Goal: Information Seeking & Learning: Learn about a topic

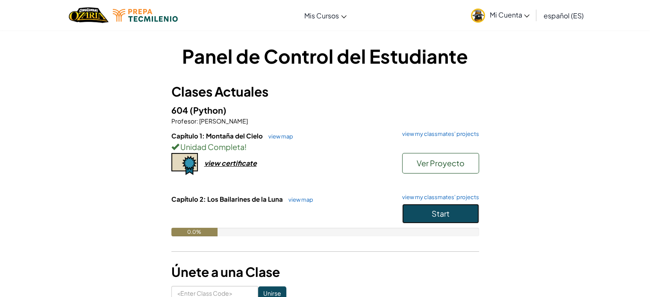
click at [471, 207] on button "Start" at bounding box center [440, 214] width 77 height 20
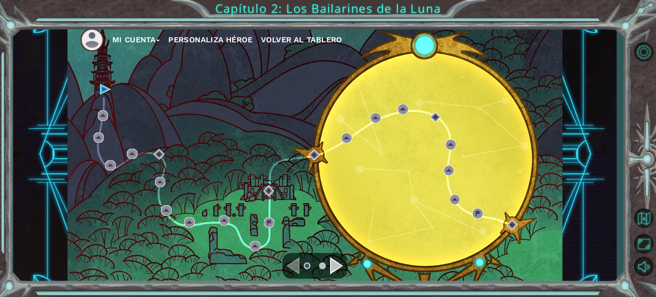
click at [111, 90] on div "Mi Cuenta Personaliza Héroe Volver al Tablero" at bounding box center [315, 154] width 495 height 261
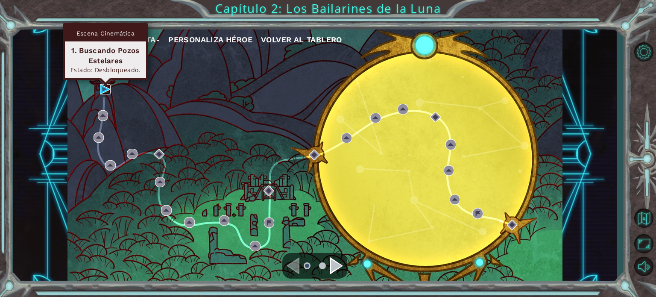
click at [109, 90] on img at bounding box center [105, 89] width 10 height 10
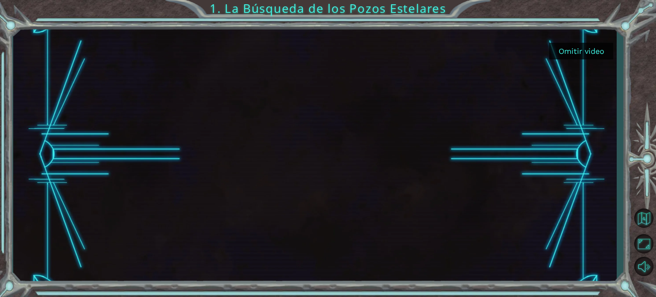
click at [593, 54] on button "Omitir video" at bounding box center [581, 51] width 64 height 17
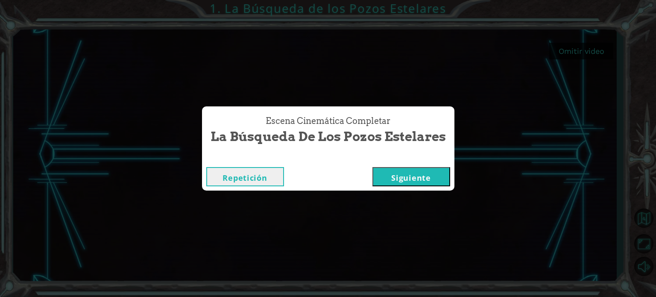
click at [382, 179] on button "Siguiente" at bounding box center [412, 176] width 78 height 19
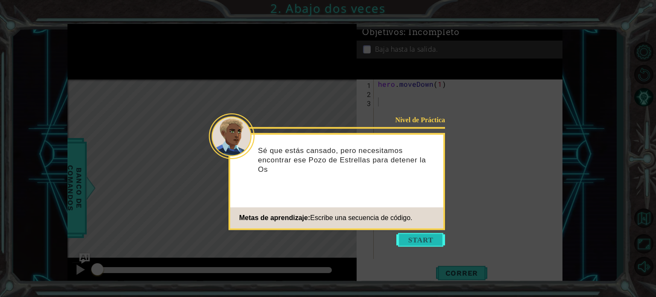
click at [414, 243] on button "Start" at bounding box center [420, 240] width 49 height 14
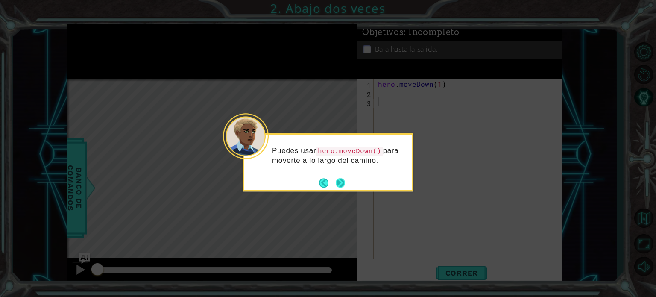
click at [338, 184] on button "Next" at bounding box center [340, 182] width 9 height 9
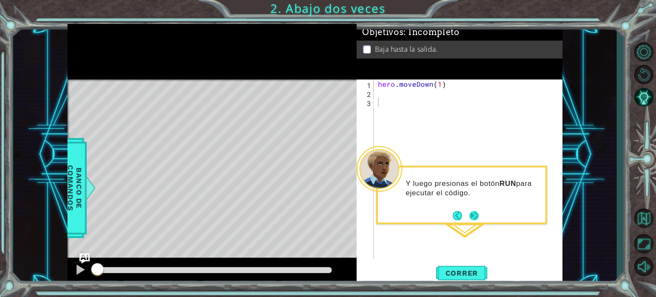
click at [474, 216] on button "Next" at bounding box center [474, 215] width 9 height 9
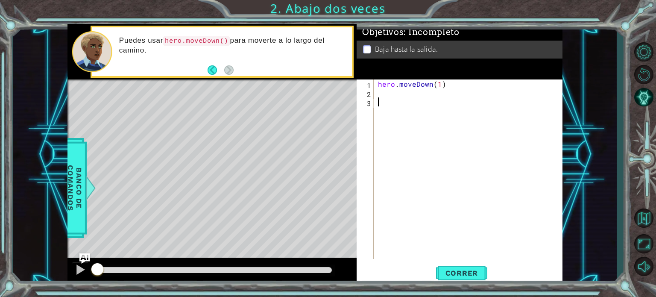
click at [457, 180] on div "hero . moveDown ( 1 )" at bounding box center [470, 177] width 188 height 197
click at [460, 273] on span "Correr" at bounding box center [462, 273] width 50 height 9
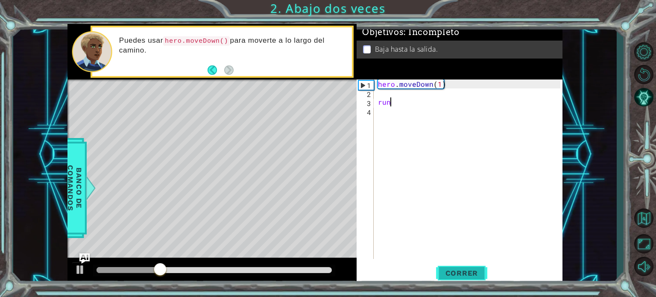
click at [441, 276] on span "Correr" at bounding box center [462, 273] width 50 height 9
type textarea "r"
click at [443, 86] on div "hero . moveDown ( 1 )" at bounding box center [470, 177] width 188 height 197
type textarea "hero.moveDown(2)"
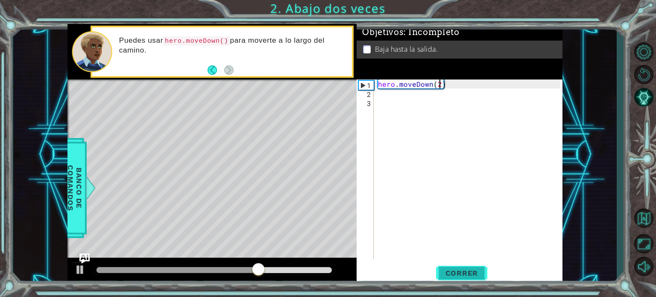
click at [456, 275] on span "Correr" at bounding box center [462, 273] width 50 height 9
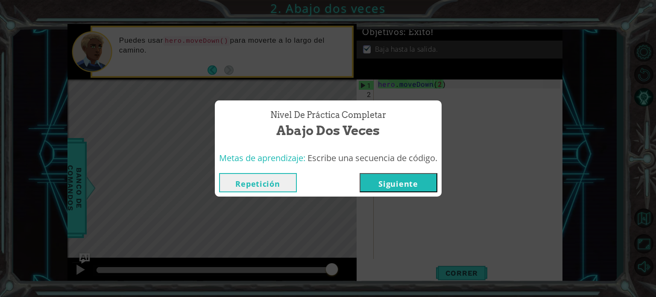
click at [427, 182] on button "Siguiente" at bounding box center [399, 182] width 78 height 19
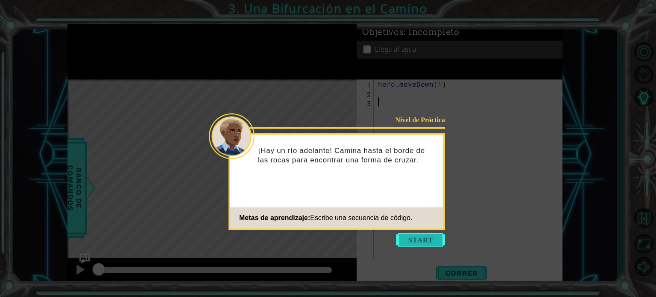
click at [416, 233] on button "Start" at bounding box center [420, 240] width 49 height 14
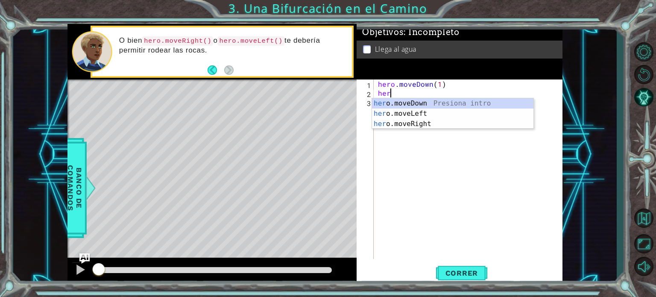
scroll to position [0, 0]
click at [420, 115] on div "hero .moveDown Presiona intro hero .moveLeft Presiona intro hero .moveRight Pre…" at bounding box center [453, 123] width 162 height 51
type textarea "hero.moveLeft(1)"
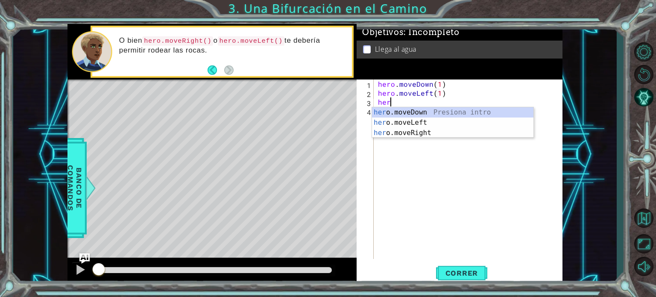
scroll to position [0, 0]
type textarea "h"
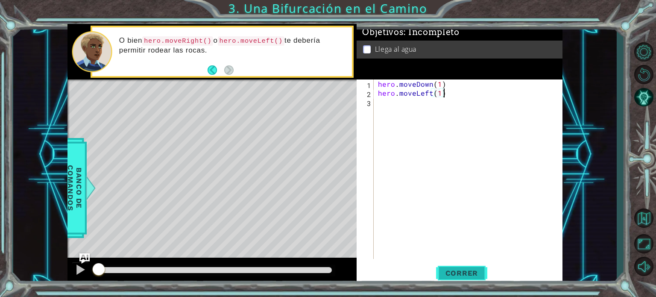
type textarea "hero.moveLeft(1)"
click at [471, 274] on span "Correr" at bounding box center [462, 273] width 50 height 9
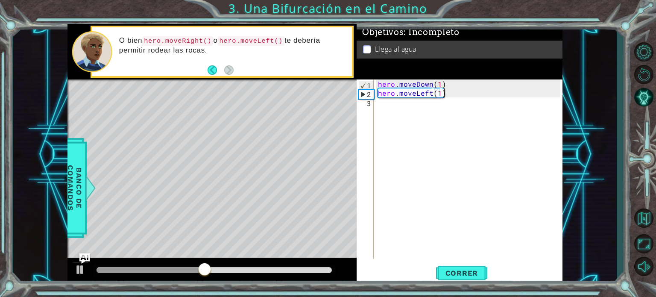
click at [503, 99] on div "hero . moveDown ( 1 ) hero . moveLeft ( 1 )" at bounding box center [470, 177] width 188 height 197
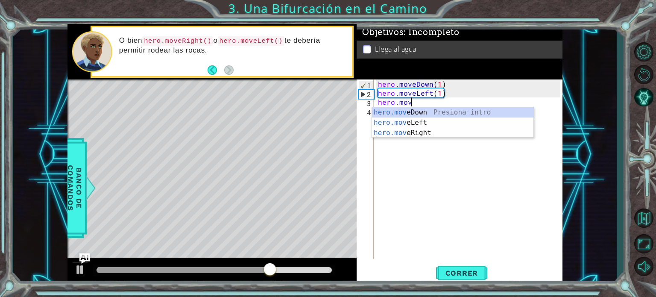
type textarea "hero.move"
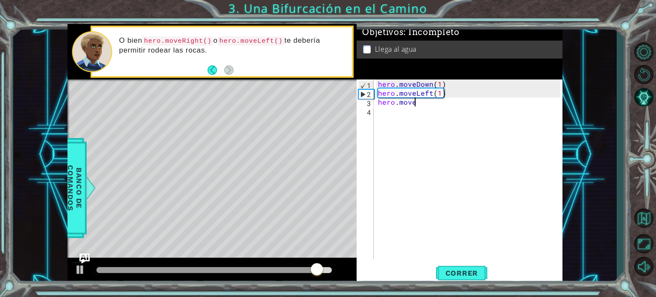
click at [524, 103] on div "hero . moveDown ( 1 ) hero . moveLeft ( 1 ) hero . move" at bounding box center [470, 177] width 188 height 197
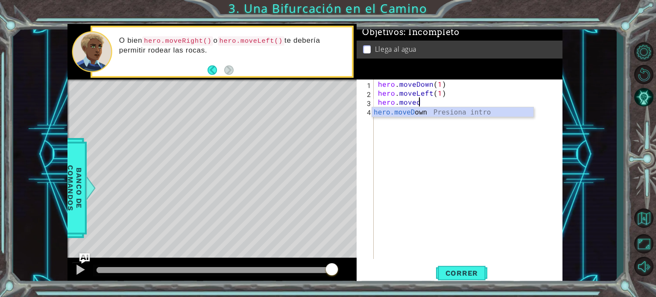
scroll to position [0, 3]
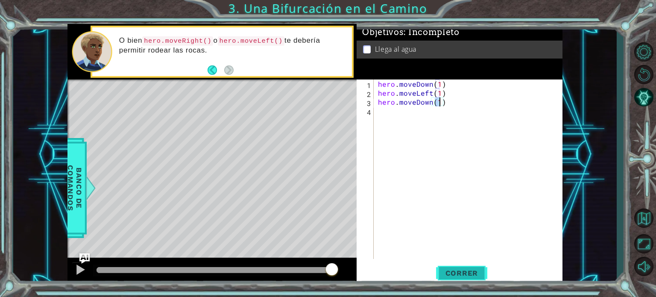
type textarea "hero.moveDown(1)"
click at [458, 276] on span "Correr" at bounding box center [462, 273] width 50 height 9
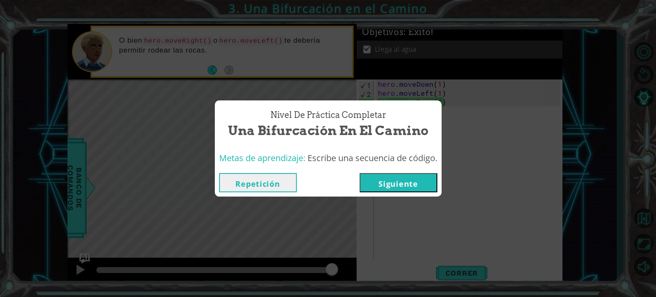
click at [420, 181] on button "Siguiente" at bounding box center [399, 182] width 78 height 19
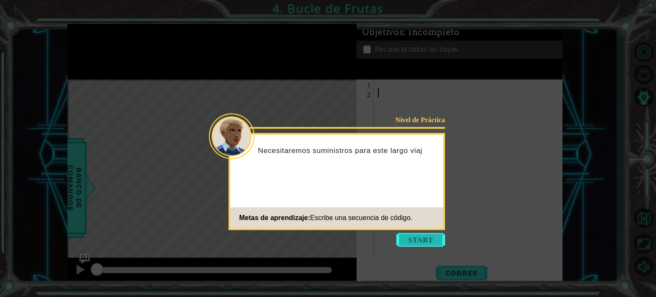
click at [425, 243] on button "Start" at bounding box center [420, 240] width 49 height 14
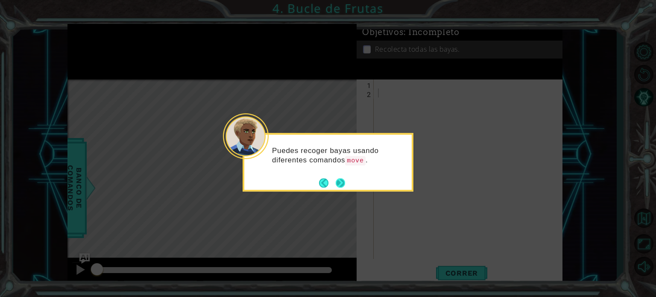
click at [339, 180] on button "Next" at bounding box center [340, 182] width 9 height 9
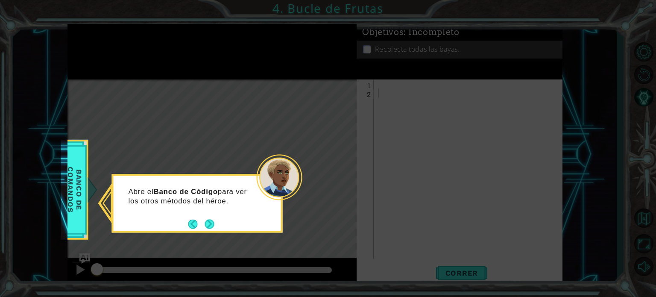
click at [341, 180] on icon at bounding box center [328, 148] width 656 height 297
click at [214, 222] on button "Next" at bounding box center [209, 223] width 9 height 9
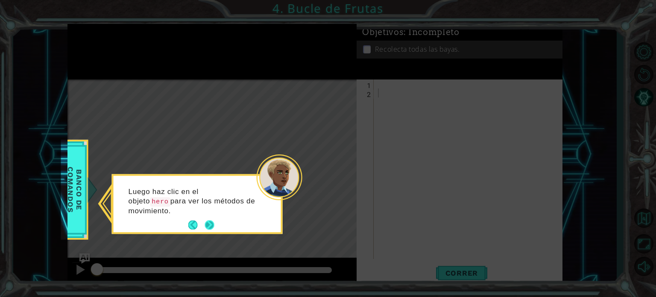
click at [214, 223] on button "Next" at bounding box center [209, 224] width 9 height 9
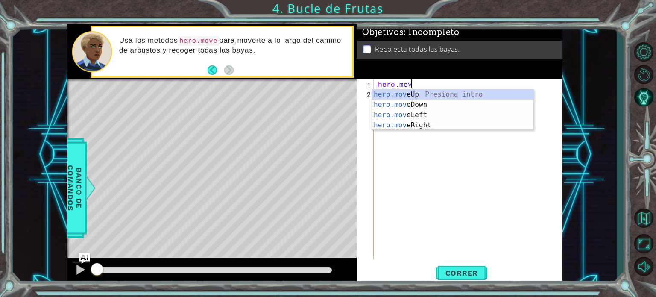
scroll to position [0, 2]
click at [418, 109] on div "hero.move Up Presiona intro hero.move Down Presiona intro hero.move Left Presio…" at bounding box center [453, 120] width 162 height 62
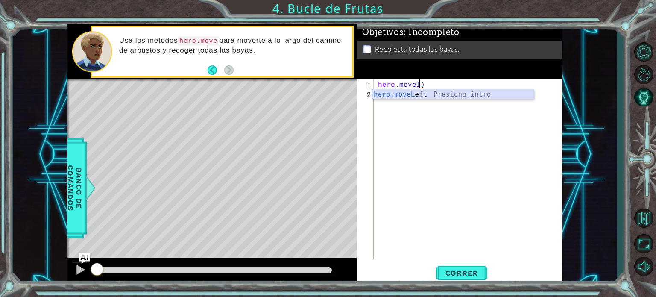
click at [441, 91] on div "hero.moveL eft Presiona intro" at bounding box center [453, 104] width 162 height 31
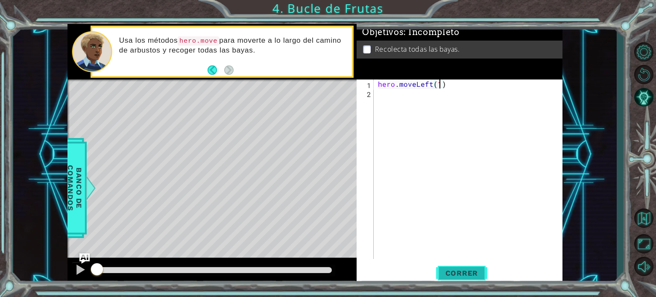
type textarea "hero.moveLeft(1)"
click at [446, 268] on button "Correr" at bounding box center [461, 273] width 51 height 21
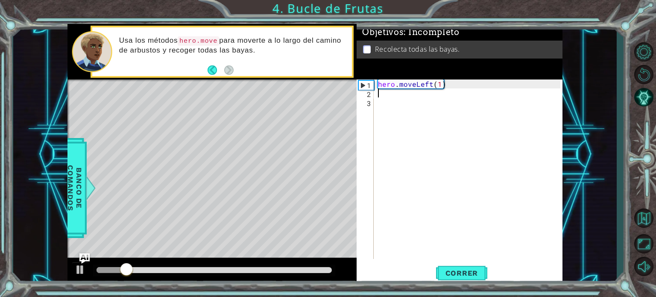
scroll to position [0, 0]
type textarea "j"
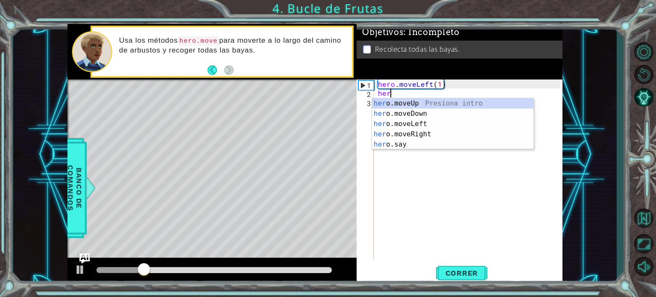
scroll to position [0, 0]
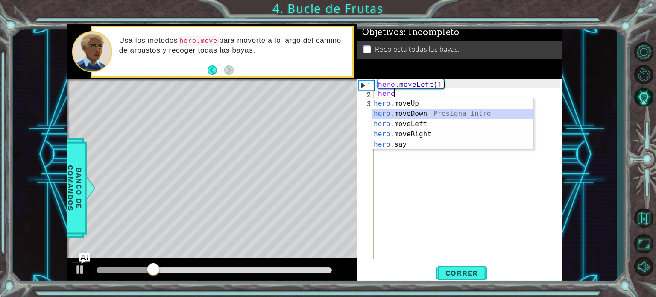
click at [456, 117] on div "hero .moveUp Presiona intro hero .moveDown Presiona intro hero .moveLeft Presio…" at bounding box center [453, 134] width 162 height 72
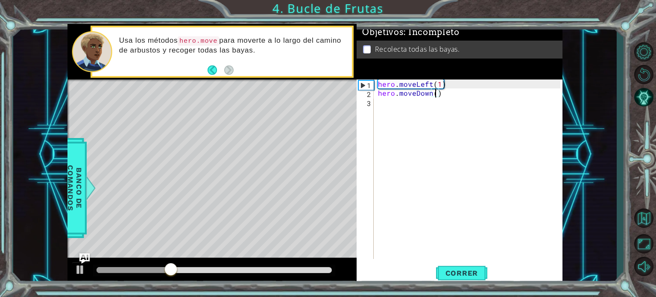
scroll to position [0, 5]
click at [470, 276] on span "Correr" at bounding box center [462, 273] width 50 height 9
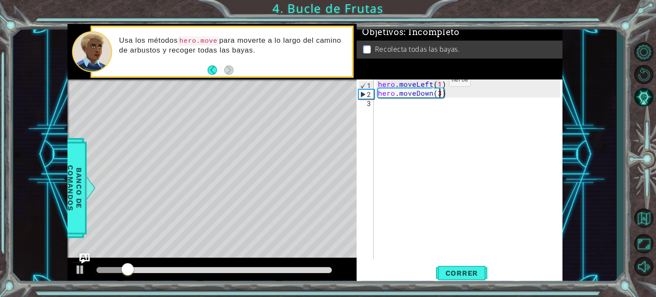
click at [435, 82] on div "hero . moveLeft ( 1 ) hero . moveDown ( 3 )" at bounding box center [470, 177] width 188 height 197
type textarea "hero.moveDown(3)"
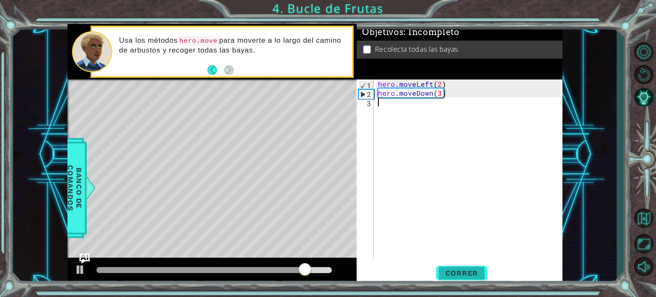
click at [440, 271] on span "Correr" at bounding box center [462, 273] width 50 height 9
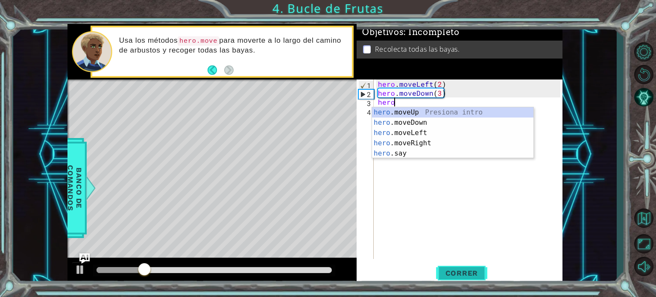
scroll to position [0, 1]
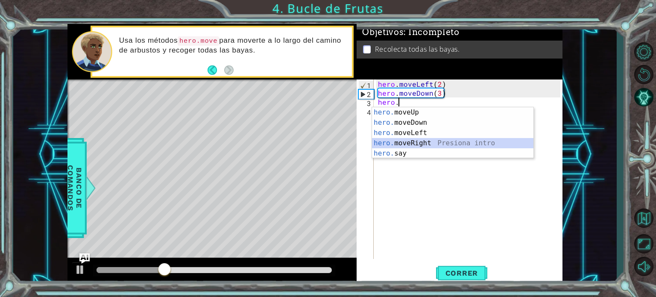
click at [429, 143] on div "hero. moveUp Presiona intro hero. moveDown Presiona intro hero. moveLeft Presio…" at bounding box center [453, 143] width 162 height 72
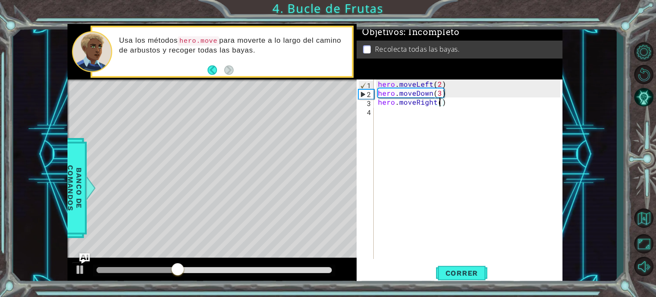
type textarea "hero.moveRight(2)"
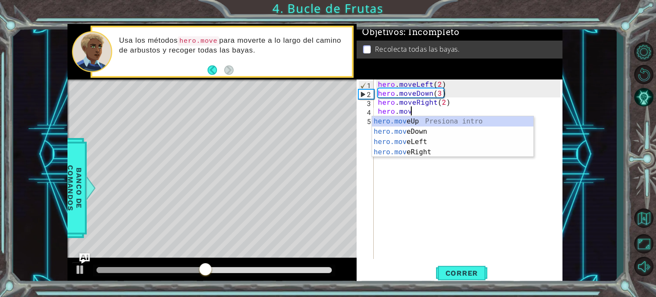
scroll to position [0, 2]
click at [432, 120] on div "hero.move Up Presiona intro hero.move Down Presiona intro hero.move Left Presio…" at bounding box center [453, 147] width 162 height 62
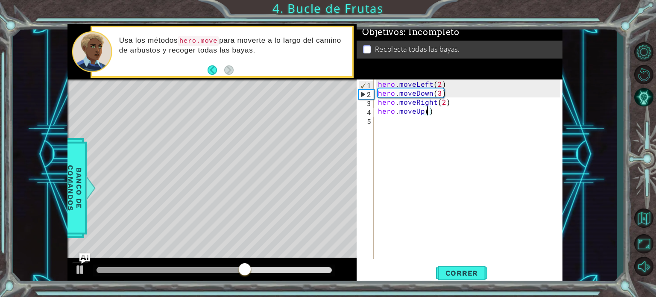
scroll to position [0, 4]
type textarea "hero.moveUp(3)"
click at [472, 267] on button "Correr" at bounding box center [461, 273] width 51 height 21
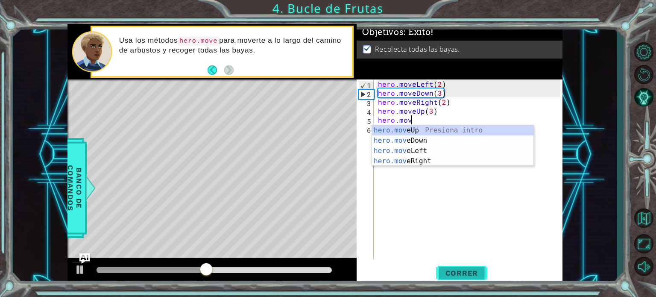
scroll to position [0, 2]
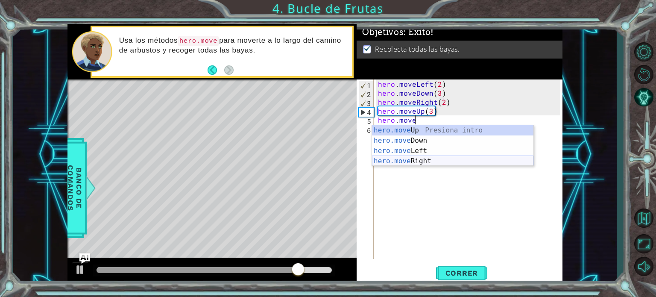
click at [440, 160] on div "hero.move Up Presiona intro hero.move Down Presiona intro hero.move Left Presio…" at bounding box center [453, 156] width 162 height 62
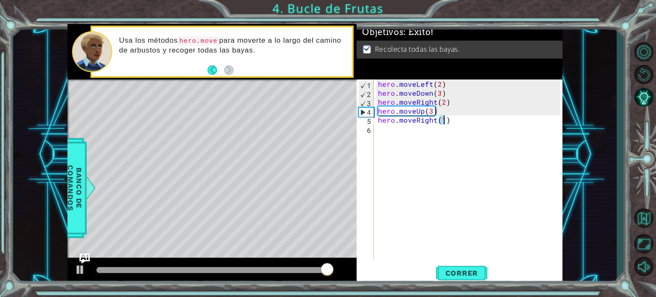
type textarea "hero.moveRight(1)"
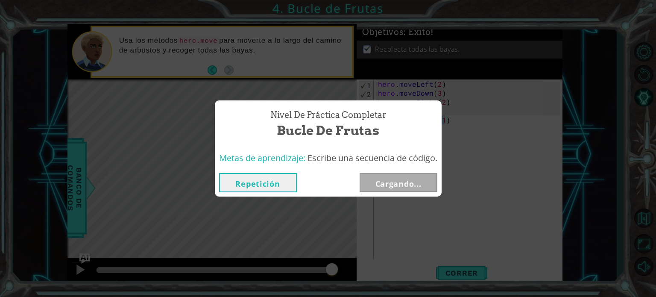
click at [470, 271] on div "Nivel de Práctica Completar Bucle de Frutas Metas de aprendizaje: Escribe una s…" at bounding box center [328, 148] width 656 height 297
click at [400, 181] on button "Siguiente" at bounding box center [399, 182] width 78 height 19
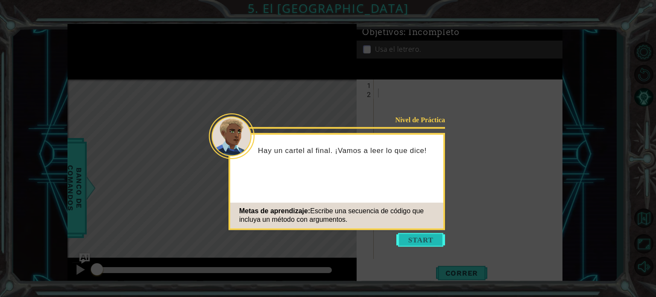
click at [411, 235] on button "Start" at bounding box center [420, 240] width 49 height 14
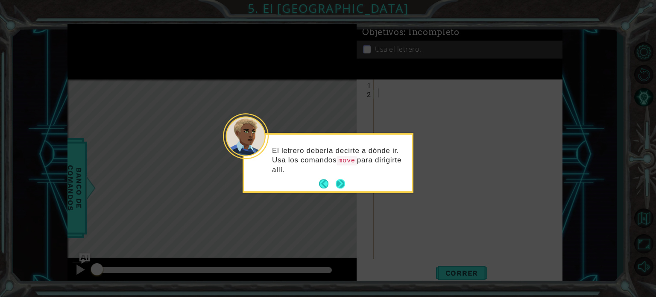
click at [343, 179] on button "Next" at bounding box center [340, 183] width 9 height 9
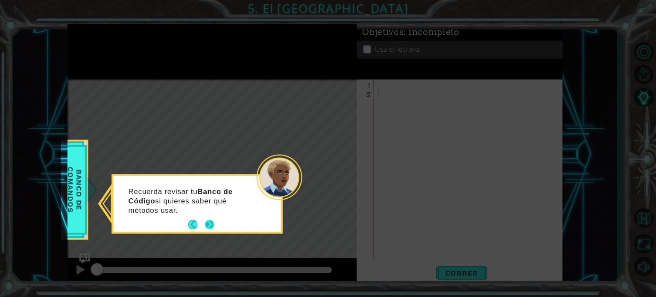
click at [206, 220] on button "Next" at bounding box center [209, 224] width 9 height 9
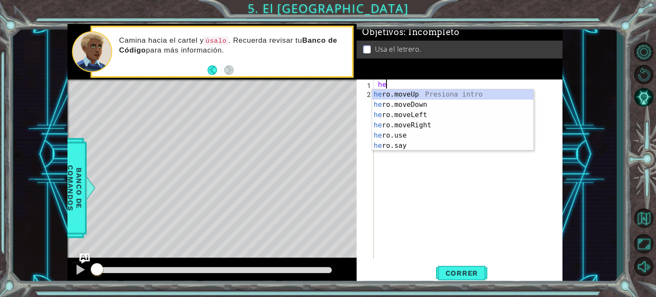
scroll to position [0, 0]
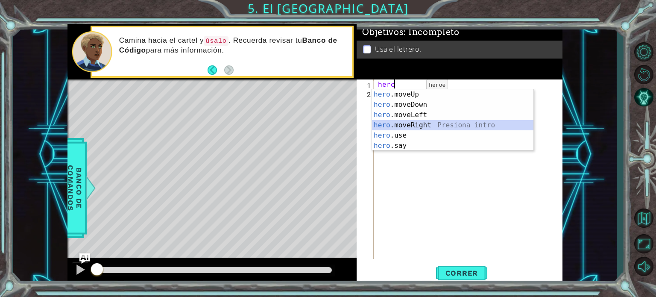
click at [415, 123] on div "hero .moveUp Presiona intro hero .moveDown Presiona intro hero .moveLeft Presio…" at bounding box center [453, 130] width 162 height 82
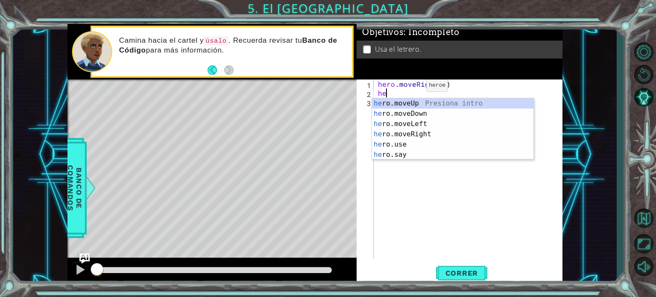
scroll to position [0, 6]
click at [425, 100] on div "hero .moveUp Presiona intro hero .moveDown Presiona intro hero .moveLeft Presio…" at bounding box center [453, 139] width 162 height 82
type textarea "hero.moveUp(1)"
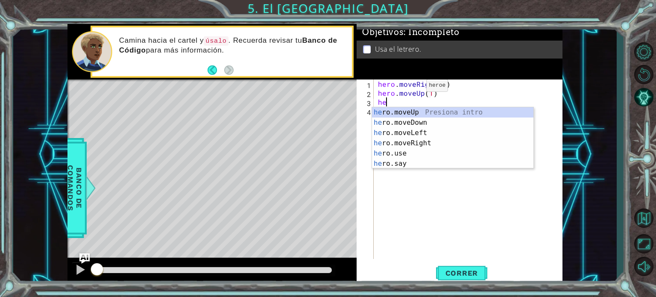
scroll to position [0, 0]
click at [402, 133] on div "hero .moveUp Presiona intro hero .moveDown Presiona intro hero .moveLeft Presio…" at bounding box center [453, 148] width 162 height 82
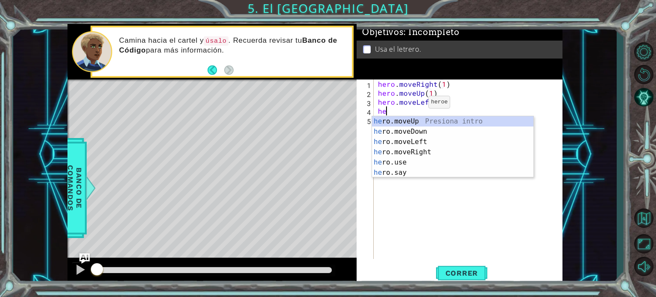
scroll to position [0, 6]
click at [409, 118] on div "hero .moveUp Presiona intro hero .moveDown Presiona intro hero .moveLeft Presio…" at bounding box center [453, 157] width 162 height 82
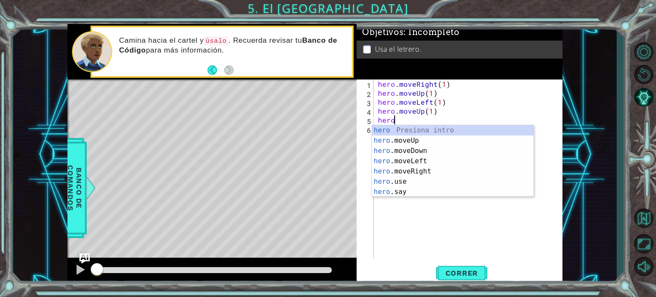
scroll to position [0, 6]
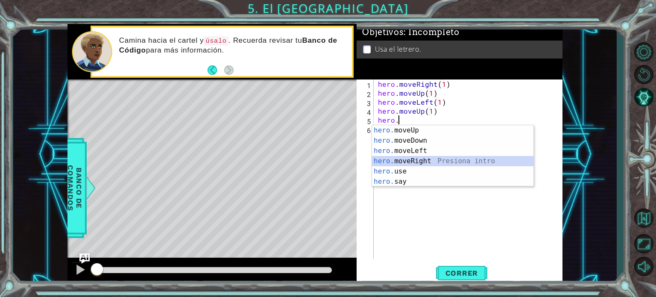
click at [415, 156] on div "hero. moveUp Presiona intro hero. moveDown Presiona intro hero. moveLeft Presio…" at bounding box center [453, 166] width 162 height 82
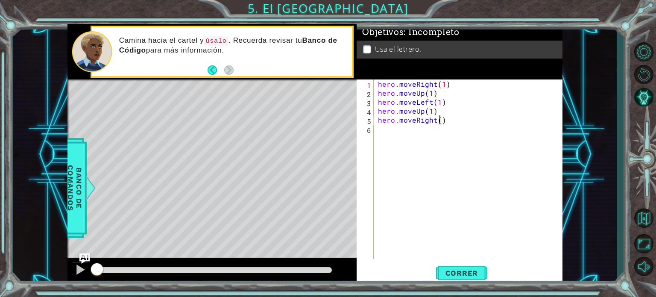
type textarea "hero.moveRight(3)"
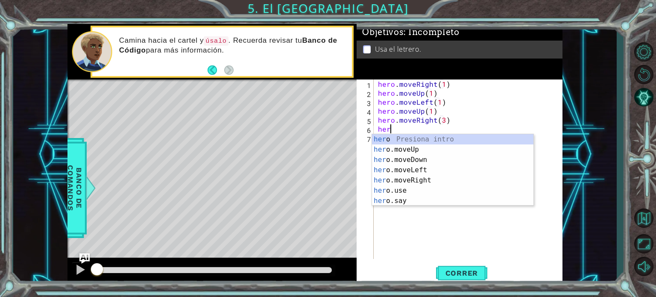
scroll to position [0, 0]
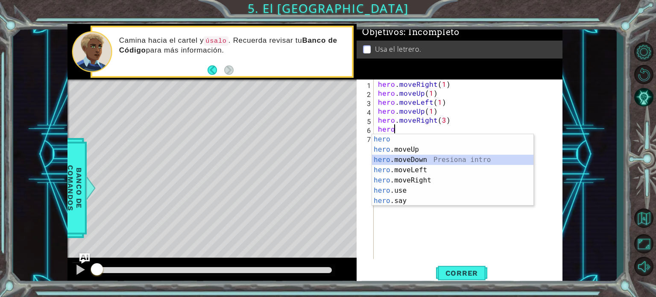
click at [407, 159] on div "hero Presiona intro hero .moveUp Presiona intro hero .moveDown Presiona intro h…" at bounding box center [453, 180] width 162 height 92
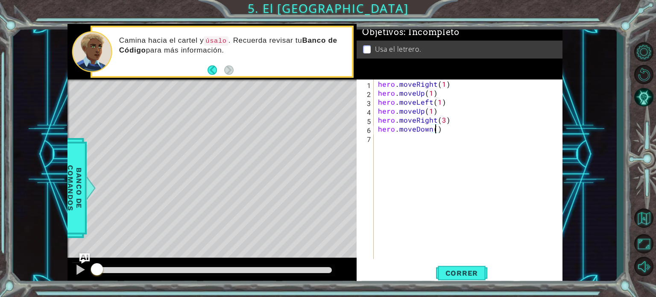
scroll to position [0, 5]
click at [479, 278] on button "Correr" at bounding box center [461, 273] width 51 height 21
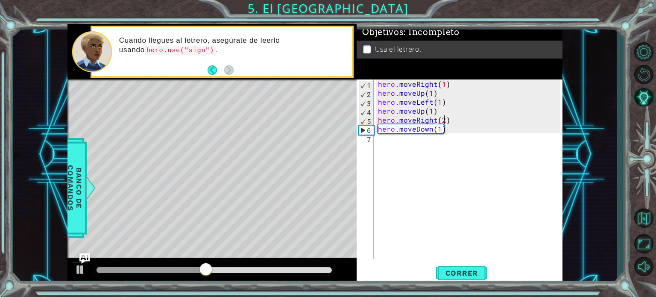
type textarea "hero.moveDown(1)"
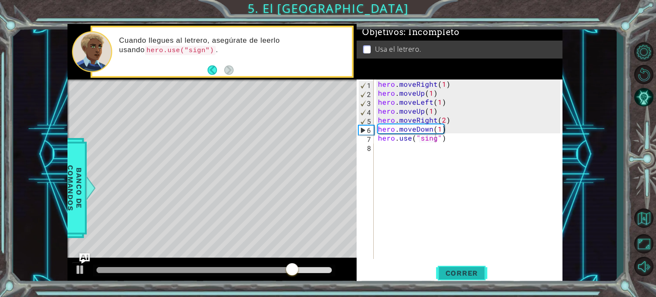
click at [467, 271] on span "Correr" at bounding box center [462, 273] width 50 height 9
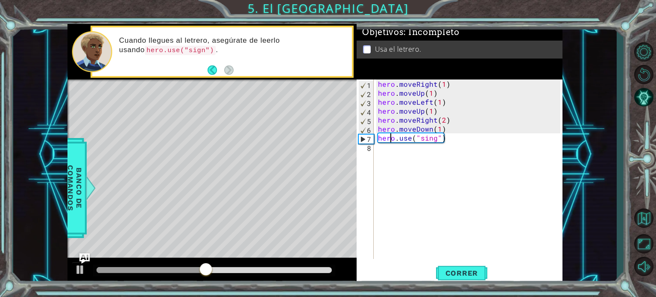
type textarea "hero.moveDown(1)"
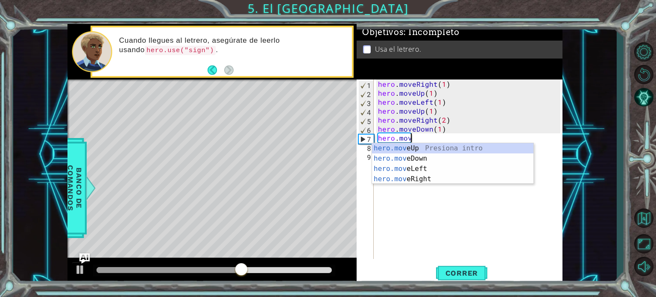
scroll to position [0, 2]
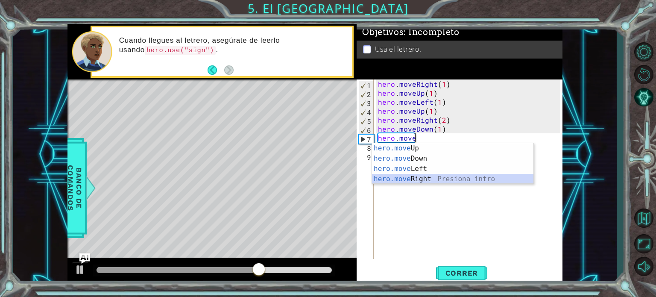
click at [468, 174] on div "hero.move Up Presiona intro hero.move Down Presiona intro hero.move Left Presio…" at bounding box center [453, 174] width 162 height 62
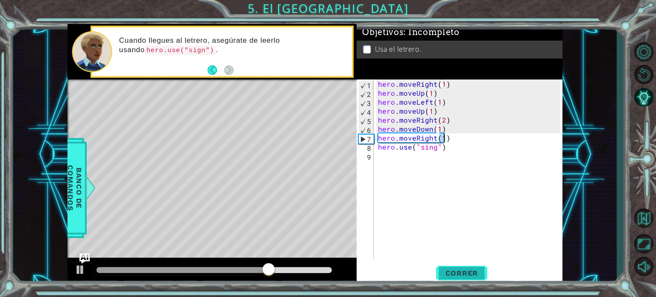
type textarea "hero.moveRight(1)"
click at [460, 279] on button "Correr" at bounding box center [461, 273] width 51 height 21
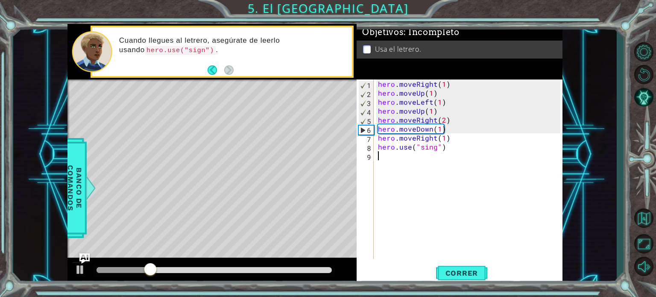
click at [504, 157] on div "hero . moveRight ( 1 ) hero . moveUp ( 1 ) hero . moveLeft ( 1 ) hero . moveUp …" at bounding box center [470, 177] width 188 height 197
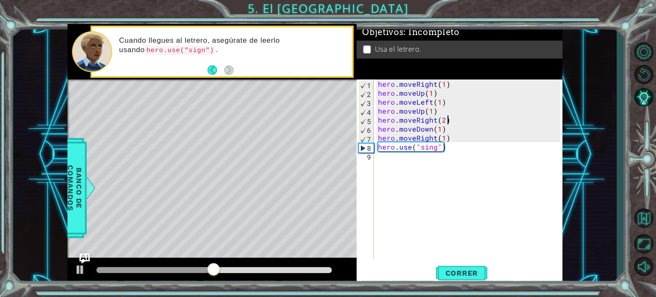
click at [455, 120] on div "hero . moveRight ( 1 ) hero . moveUp ( 1 ) hero . moveLeft ( 1 ) hero . moveUp …" at bounding box center [470, 177] width 188 height 197
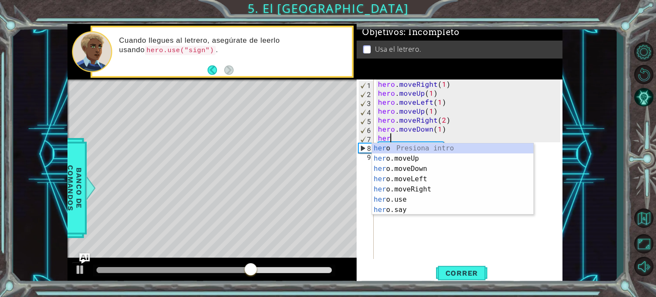
type textarea "h"
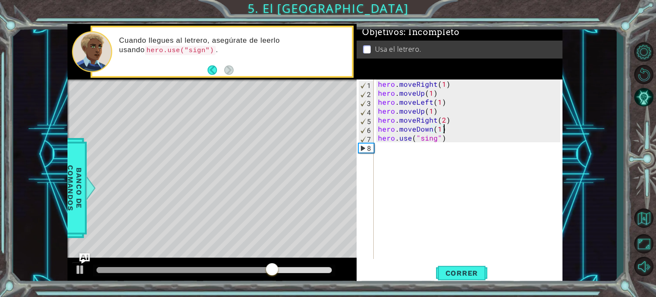
type textarea "hero.use("sing")"
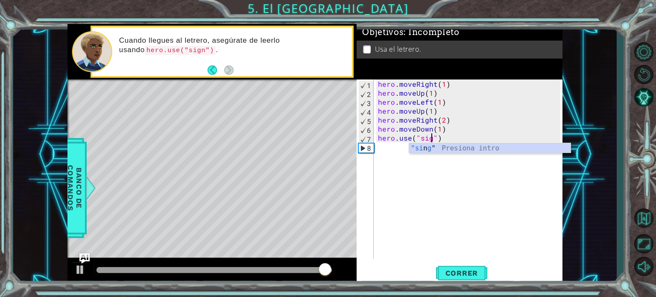
scroll to position [0, 4]
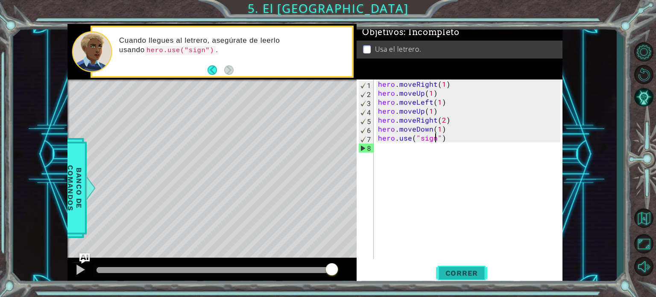
type textarea "hero.use("sign")"
click at [478, 276] on span "Correr" at bounding box center [462, 273] width 50 height 9
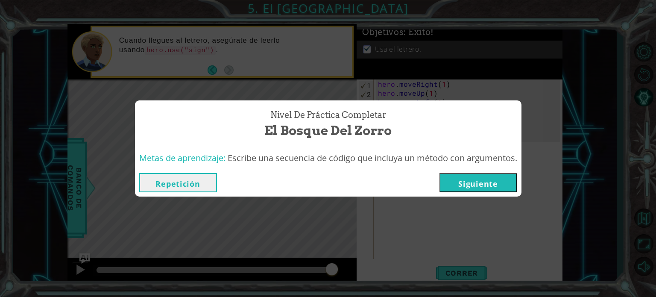
click at [502, 184] on button "Siguiente" at bounding box center [479, 182] width 78 height 19
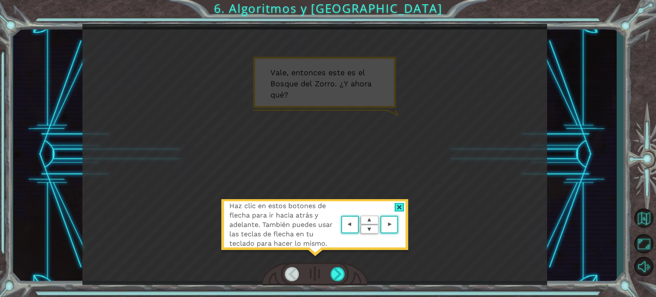
click at [400, 206] on div at bounding box center [400, 207] width 10 height 9
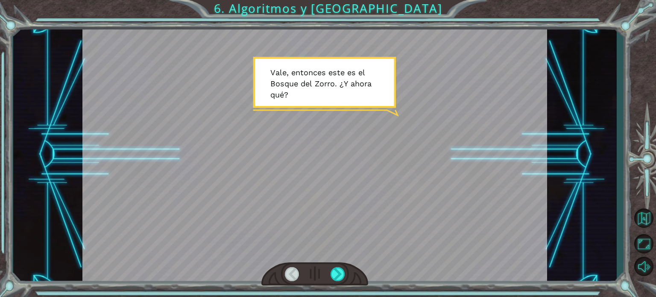
click at [376, 114] on div at bounding box center [314, 154] width 465 height 261
click at [396, 133] on div at bounding box center [314, 154] width 465 height 261
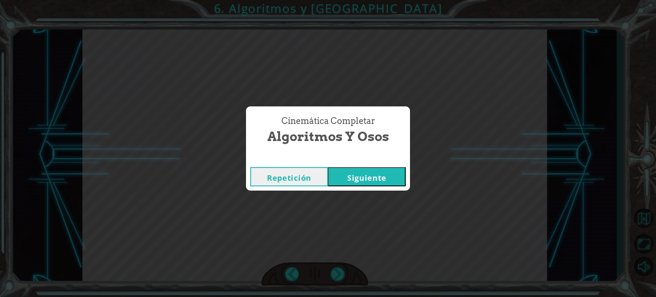
click at [371, 178] on button "Siguiente" at bounding box center [367, 176] width 78 height 19
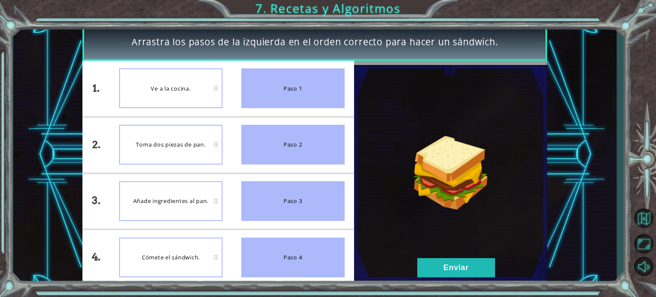
click at [464, 282] on div at bounding box center [450, 173] width 193 height 224
click at [470, 260] on button "Enviar" at bounding box center [456, 267] width 78 height 19
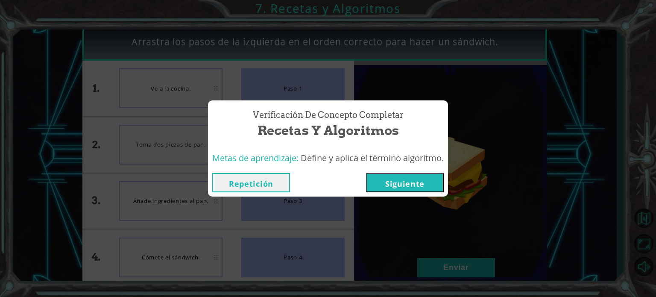
click at [414, 183] on button "Siguiente" at bounding box center [405, 182] width 78 height 19
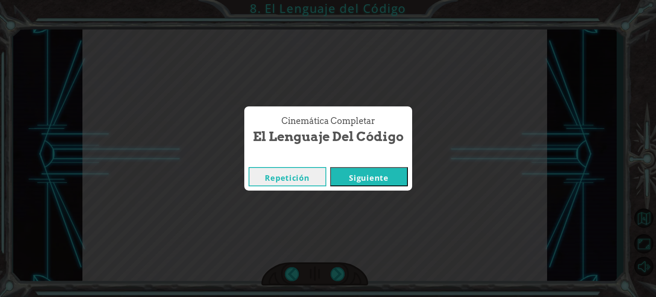
click at [400, 179] on button "Siguiente" at bounding box center [369, 176] width 78 height 19
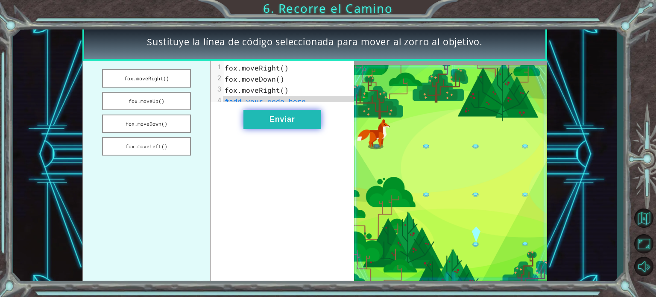
click at [287, 128] on button "Enviar" at bounding box center [283, 119] width 78 height 19
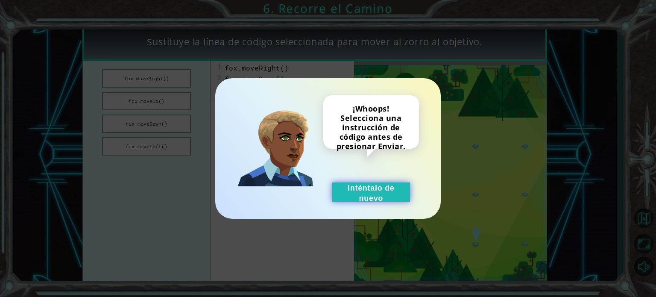
click at [358, 192] on button "Inténtalo de nuevo" at bounding box center [371, 191] width 78 height 19
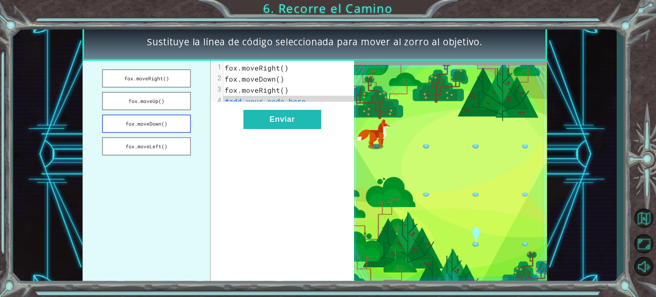
click at [161, 128] on button "fox.moveDown()" at bounding box center [146, 124] width 89 height 18
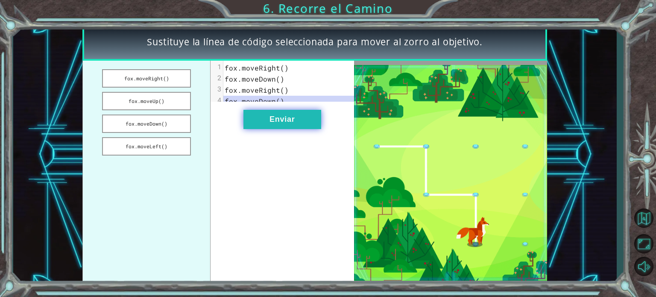
click at [292, 118] on button "Enviar" at bounding box center [283, 119] width 78 height 19
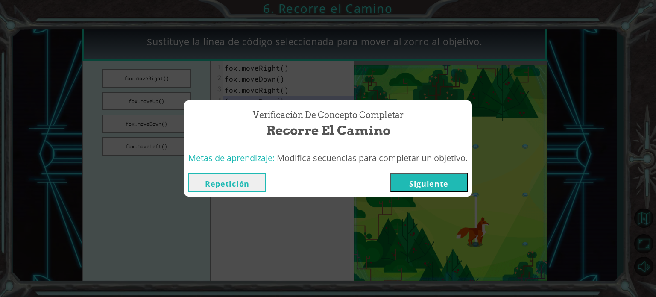
click at [417, 179] on button "Siguiente" at bounding box center [429, 182] width 78 height 19
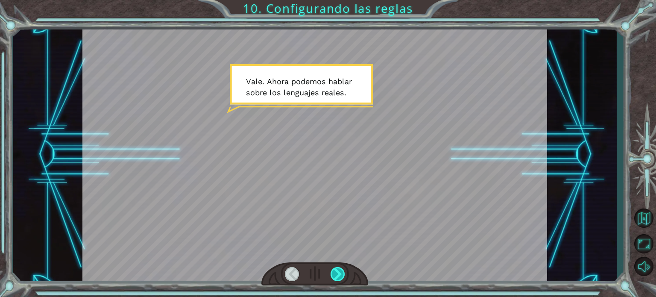
click at [336, 270] on div at bounding box center [338, 274] width 15 height 14
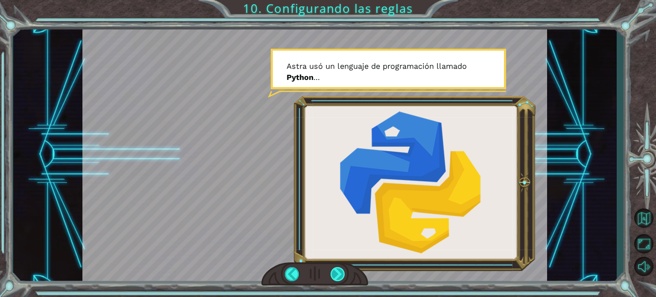
click at [335, 269] on div at bounding box center [338, 274] width 15 height 14
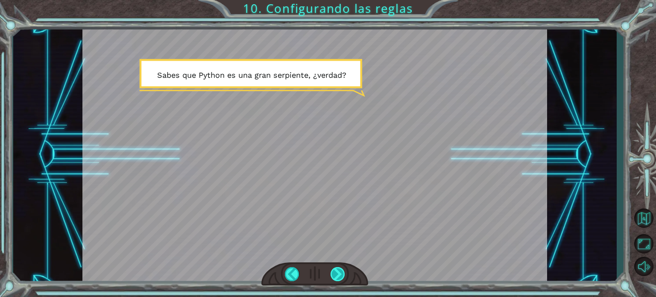
click at [337, 270] on div at bounding box center [338, 274] width 15 height 14
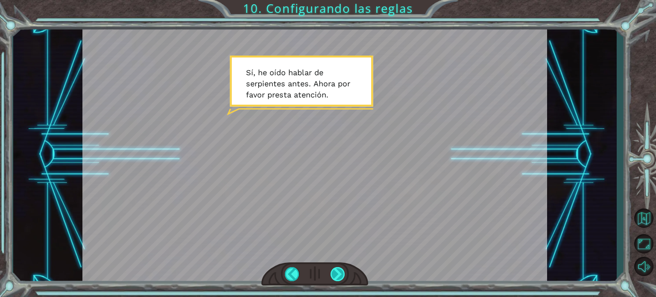
click at [337, 269] on div at bounding box center [338, 274] width 15 height 14
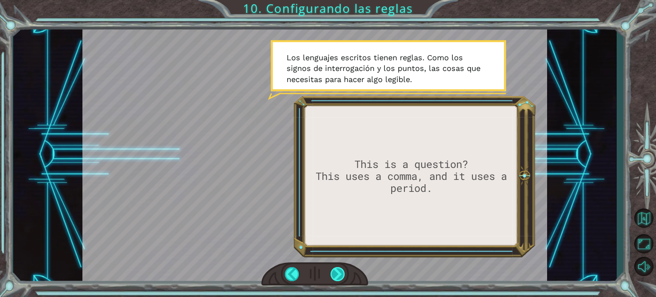
click at [337, 269] on div at bounding box center [338, 274] width 15 height 14
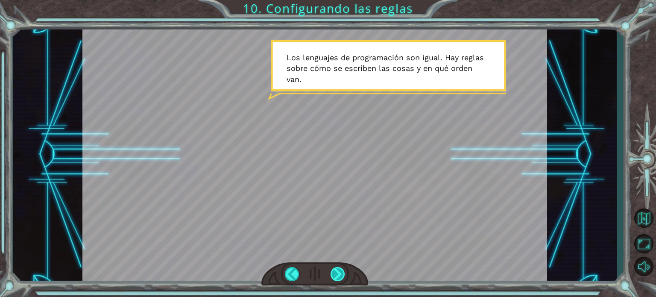
click at [340, 269] on div at bounding box center [338, 274] width 15 height 14
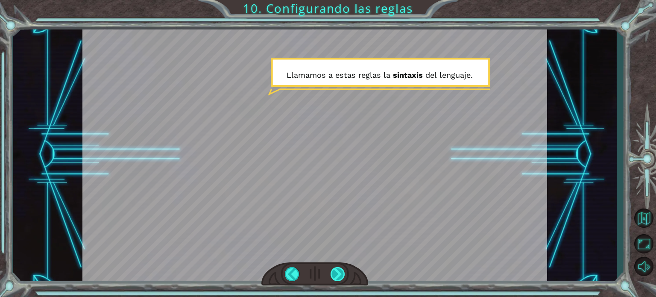
click at [340, 269] on div at bounding box center [338, 274] width 15 height 14
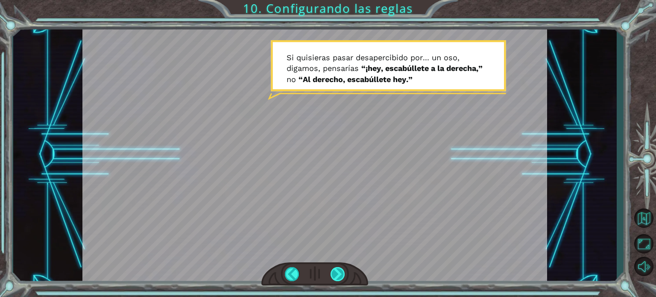
click at [340, 269] on div at bounding box center [338, 274] width 15 height 14
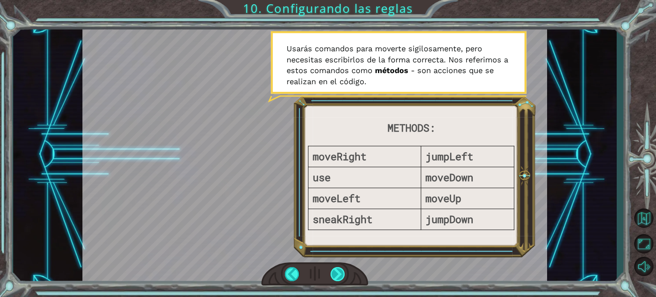
click at [340, 269] on div at bounding box center [338, 274] width 15 height 14
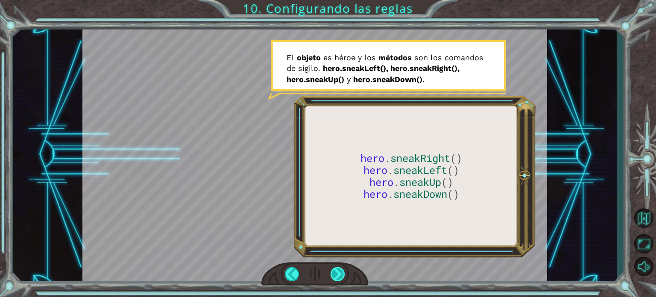
click at [337, 274] on div at bounding box center [338, 274] width 15 height 14
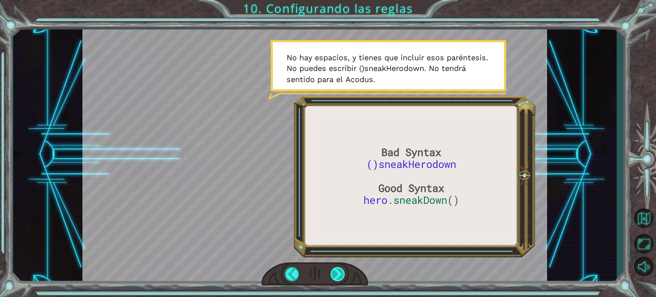
click at [337, 274] on div at bounding box center [338, 274] width 15 height 14
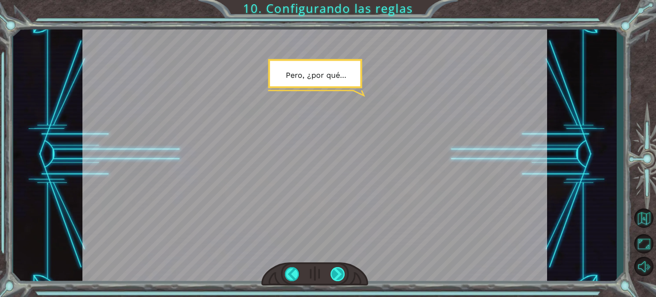
click at [338, 274] on div at bounding box center [338, 274] width 15 height 14
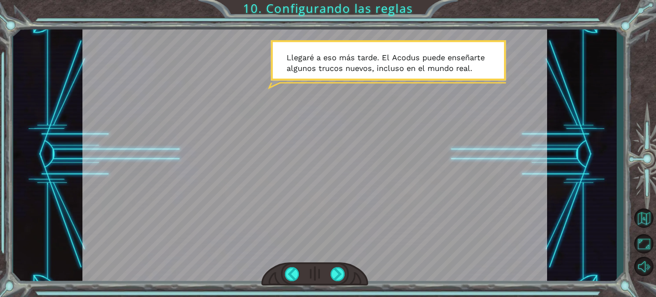
click at [335, 284] on div at bounding box center [314, 273] width 107 height 23
click at [334, 273] on div at bounding box center [338, 274] width 15 height 14
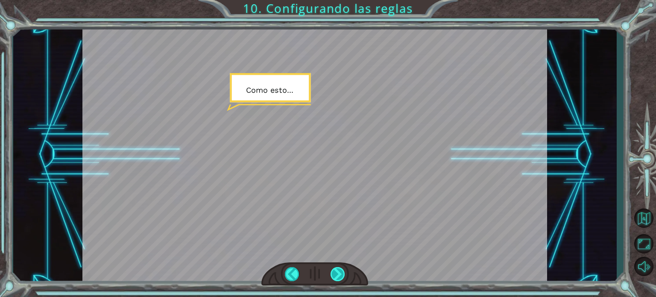
click at [334, 273] on div at bounding box center [338, 274] width 15 height 14
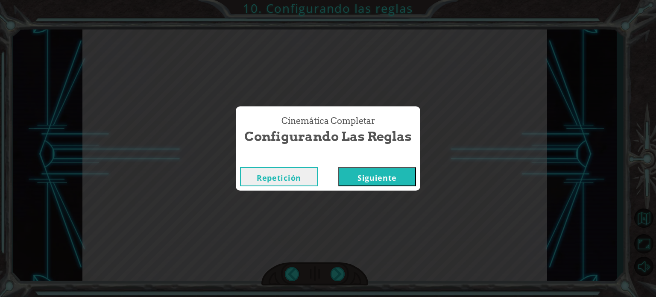
click at [365, 176] on button "Siguiente" at bounding box center [377, 176] width 78 height 19
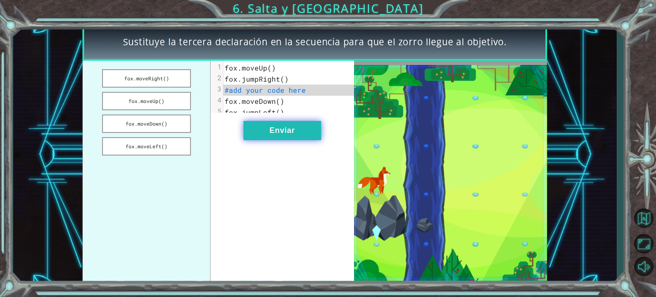
click at [267, 135] on button "Enviar" at bounding box center [283, 130] width 78 height 19
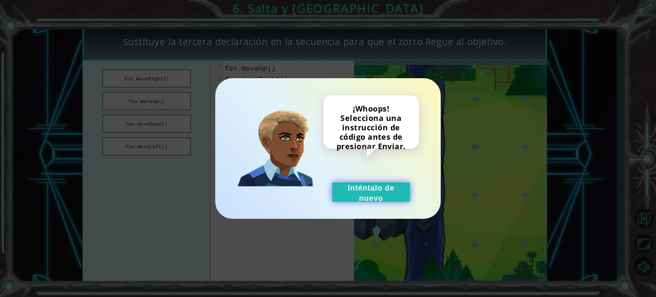
click at [350, 187] on button "Inténtalo de nuevo" at bounding box center [371, 191] width 78 height 19
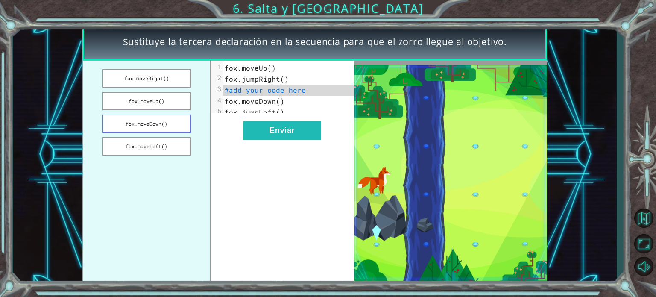
click at [171, 121] on button "fox.moveDown()" at bounding box center [146, 124] width 89 height 18
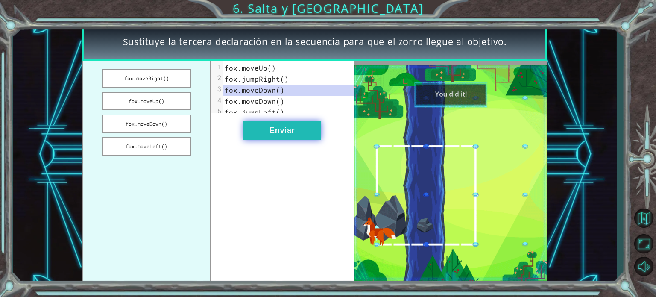
click at [301, 136] on button "Enviar" at bounding box center [283, 130] width 78 height 19
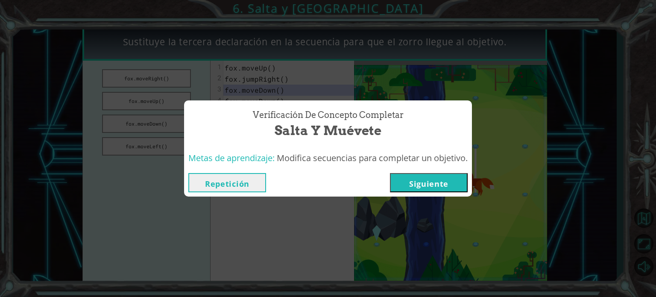
click at [411, 176] on button "Siguiente" at bounding box center [429, 182] width 78 height 19
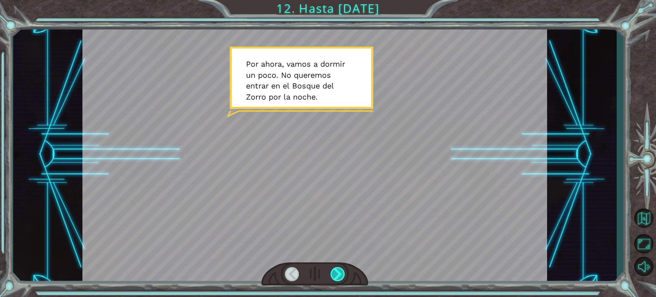
click at [343, 271] on div at bounding box center [338, 274] width 15 height 14
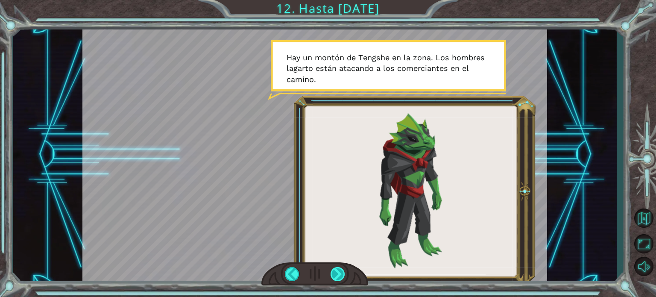
click at [343, 271] on div at bounding box center [338, 274] width 15 height 14
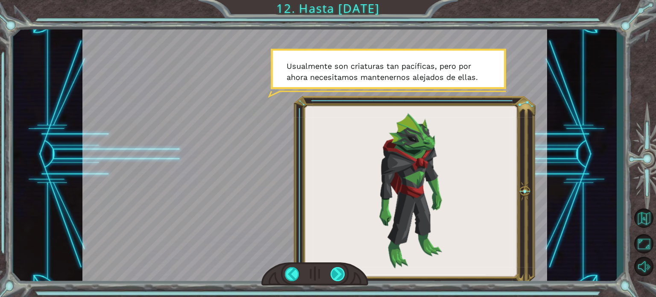
click at [345, 271] on div at bounding box center [338, 274] width 15 height 14
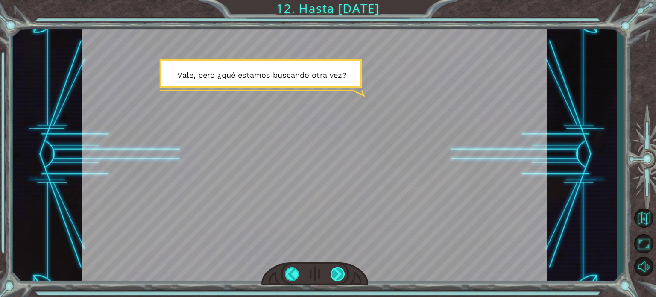
click at [345, 271] on div at bounding box center [338, 274] width 15 height 14
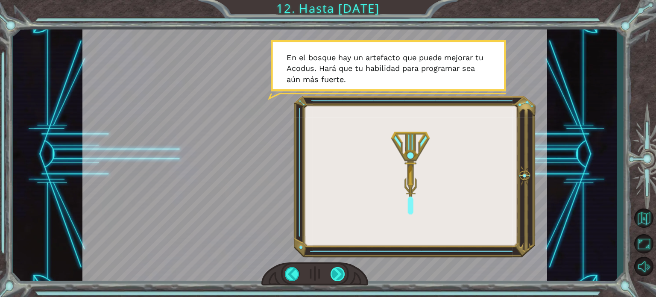
click at [345, 271] on div at bounding box center [338, 274] width 15 height 14
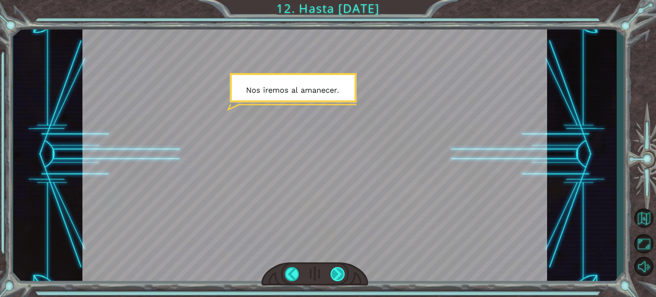
click at [345, 271] on div at bounding box center [338, 274] width 15 height 14
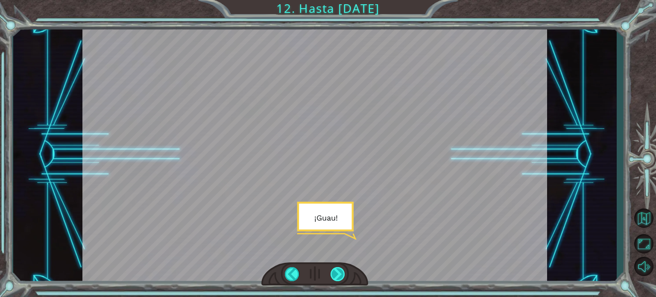
click at [345, 271] on div at bounding box center [338, 274] width 15 height 14
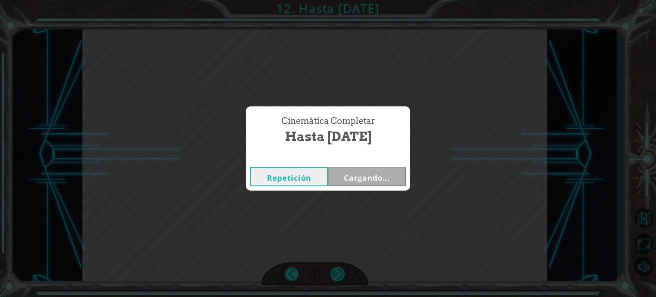
click at [345, 271] on div "Cinemática Completar Hasta [DATE] Repetición Cargando..." at bounding box center [328, 148] width 656 height 297
click at [354, 177] on button "Siguiente" at bounding box center [367, 176] width 78 height 19
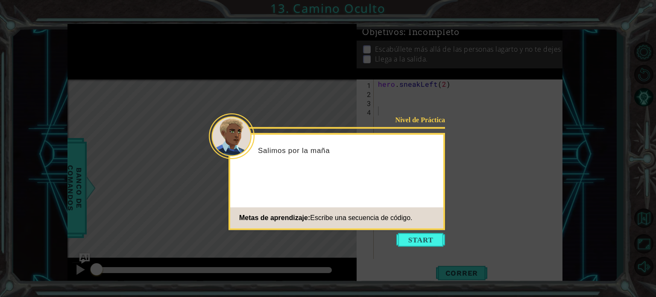
click at [426, 247] on icon at bounding box center [328, 148] width 656 height 297
click at [424, 238] on button "Start" at bounding box center [420, 240] width 49 height 14
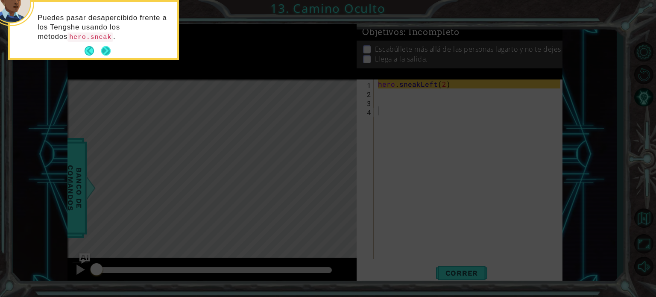
click at [101, 50] on button "Next" at bounding box center [105, 50] width 9 height 9
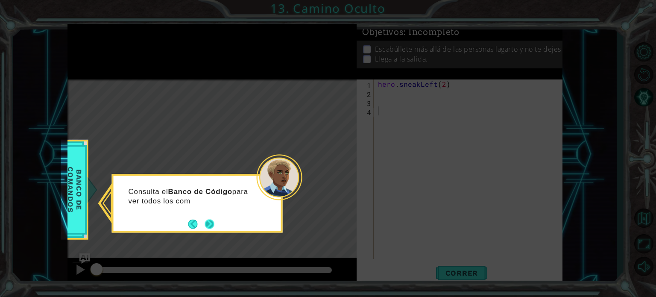
click at [207, 225] on button "Next" at bounding box center [209, 223] width 9 height 9
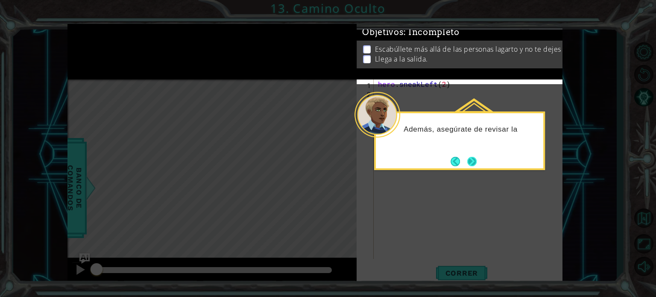
click at [467, 161] on button "Next" at bounding box center [471, 161] width 9 height 9
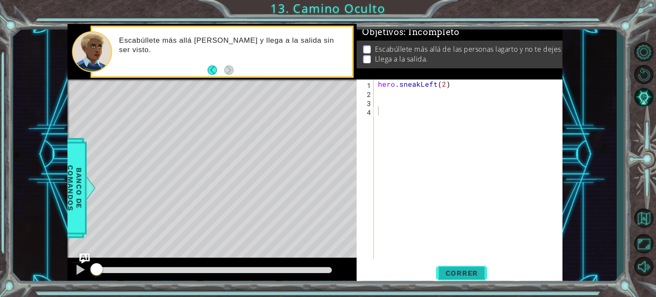
click at [473, 271] on span "Correr" at bounding box center [462, 273] width 50 height 9
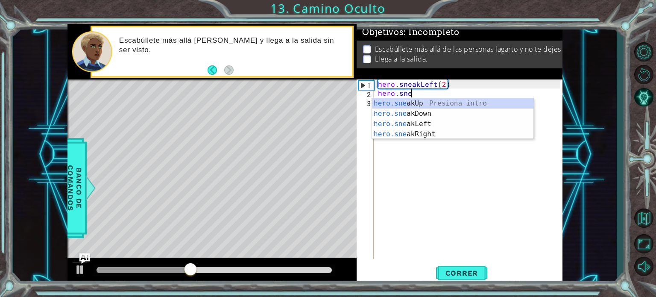
scroll to position [0, 2]
click at [436, 104] on div "hero.sne a k Up Presiona intro hero.sne a k Down Presiona intro hero.sne a k Le…" at bounding box center [453, 129] width 162 height 62
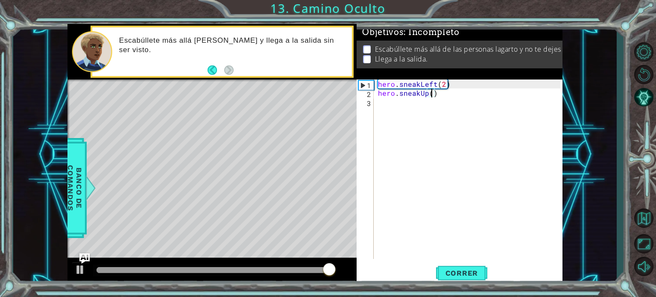
type textarea "hero.sneakUp(2)"
click at [465, 251] on div "hero . sneakLeft ( 2 ) hero . sneakUp ( 2 )" at bounding box center [470, 177] width 188 height 197
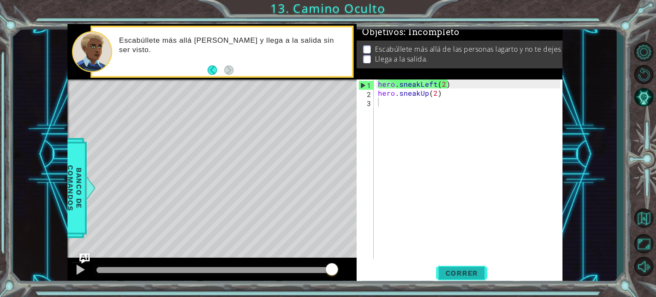
click at [466, 271] on span "Correr" at bounding box center [462, 273] width 50 height 9
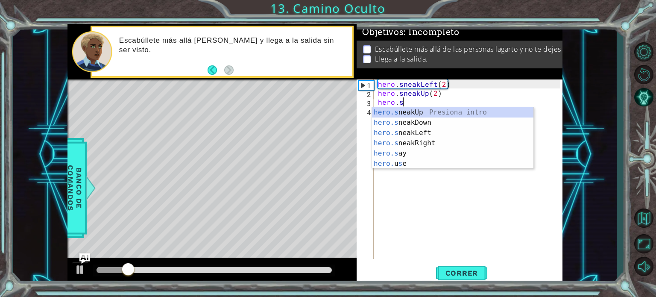
scroll to position [0, 2]
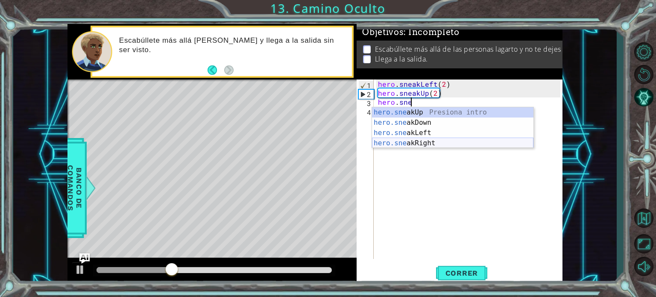
click at [439, 143] on div "hero.sne akUp Presiona intro hero.sne akDown Presiona intro hero.sne akLeft Pre…" at bounding box center [453, 138] width 162 height 62
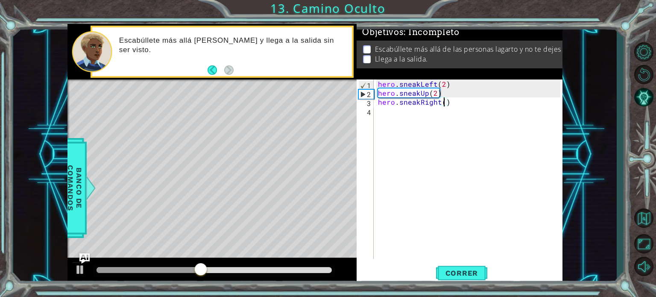
scroll to position [0, 5]
type textarea "hero.sneakRight(2)"
click at [455, 277] on span "Correr" at bounding box center [462, 273] width 50 height 9
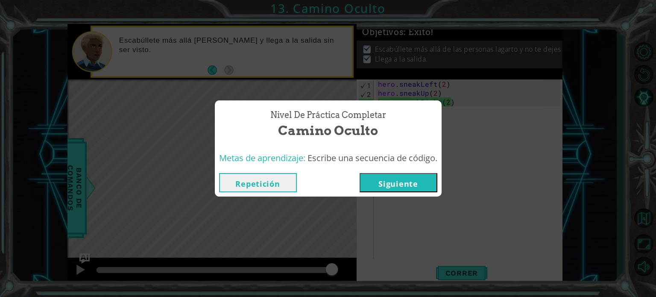
click at [401, 178] on button "Siguiente" at bounding box center [399, 182] width 78 height 19
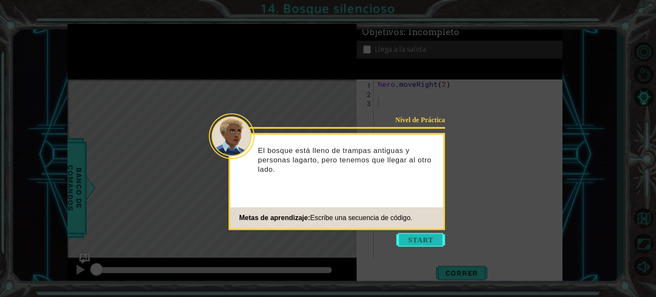
click at [409, 235] on button "Start" at bounding box center [420, 240] width 49 height 14
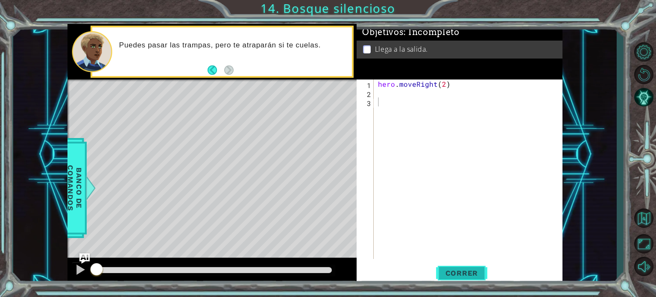
click at [443, 271] on span "Correr" at bounding box center [462, 273] width 50 height 9
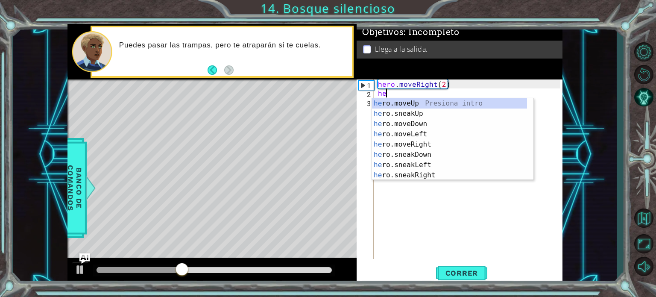
scroll to position [0, 0]
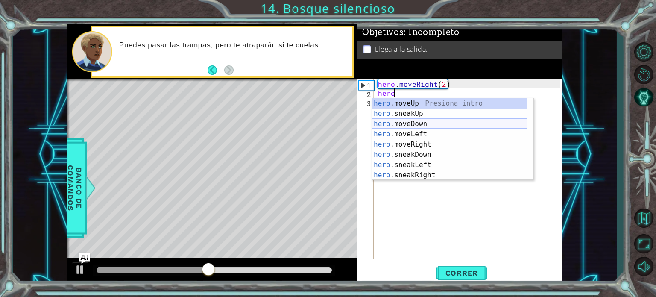
click at [419, 119] on div "hero .moveUp Presiona intro hero .sneakUp Presiona intro hero .moveDown Presion…" at bounding box center [449, 149] width 155 height 103
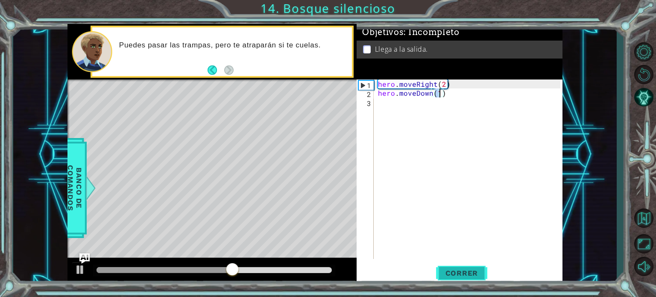
type textarea "hero.moveDown(1)"
click at [460, 277] on button "Correr" at bounding box center [461, 273] width 51 height 21
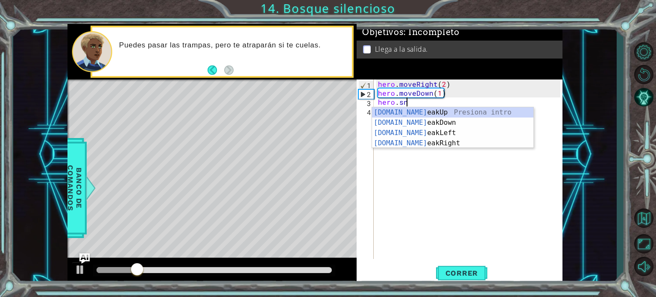
scroll to position [0, 2]
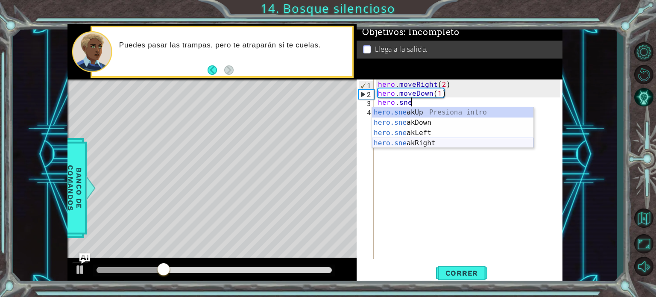
click at [432, 140] on div "hero.sne akUp Presiona intro hero.sne akDown Presiona intro hero.sne akLeft Pre…" at bounding box center [453, 138] width 162 height 62
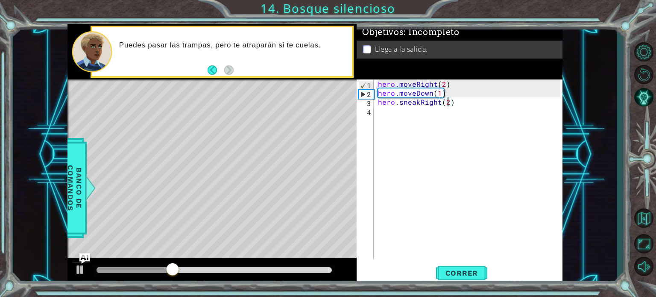
scroll to position [0, 5]
type textarea "hero.sneakRight(2)"
click at [470, 270] on span "Correr" at bounding box center [462, 273] width 50 height 9
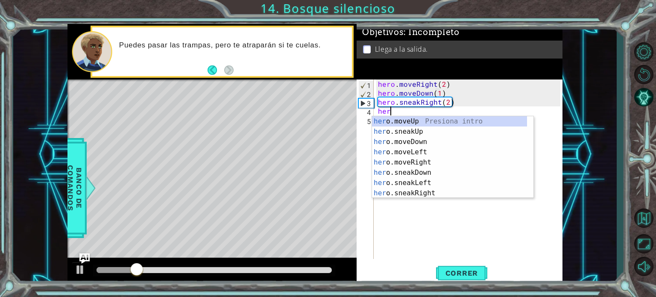
scroll to position [0, 0]
click at [472, 121] on div "hero .moveUp Presiona intro hero .sneakUp Presiona intro hero .moveDown Presion…" at bounding box center [449, 167] width 155 height 103
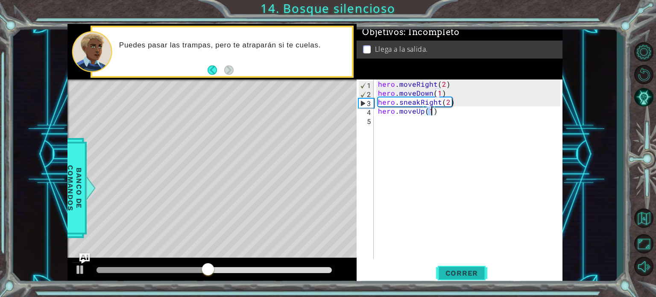
type textarea "hero.moveUp(1)"
click at [456, 271] on span "Correr" at bounding box center [462, 273] width 50 height 9
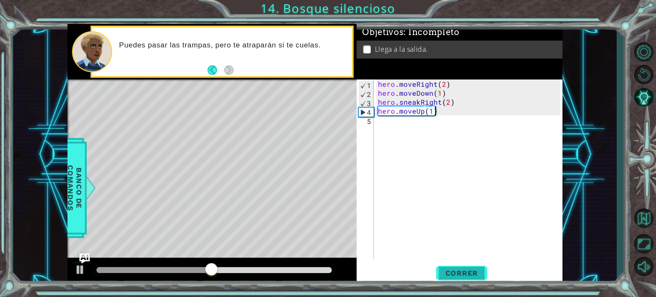
type textarea "ç"
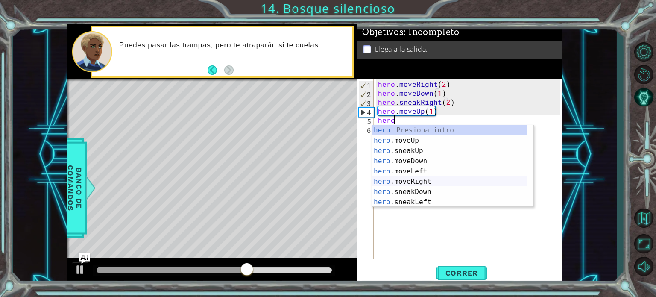
click at [428, 183] on div "hero Presiona intro hero .moveUp Presiona intro hero .sneakUp Presiona intro he…" at bounding box center [449, 176] width 155 height 103
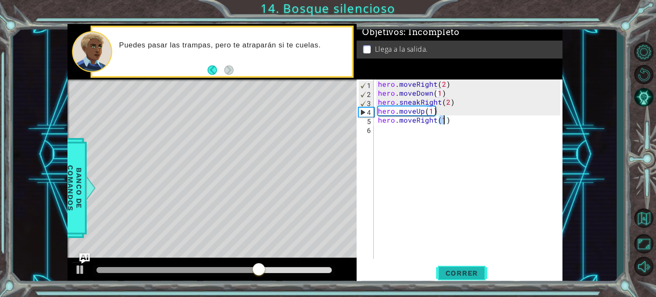
type textarea "hero.moveRight(1)"
click at [464, 272] on span "Correr" at bounding box center [462, 273] width 50 height 9
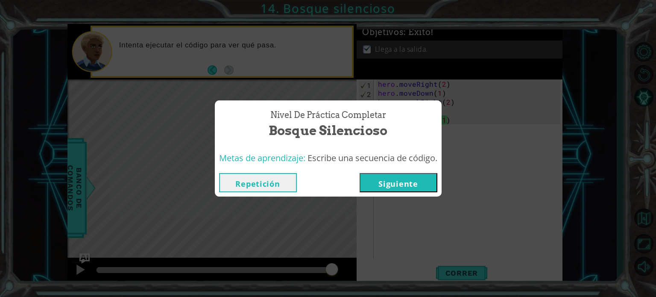
click at [388, 169] on div "Repetición [GEOGRAPHIC_DATA]" at bounding box center [328, 183] width 227 height 28
click at [392, 179] on button "Siguiente" at bounding box center [399, 182] width 78 height 19
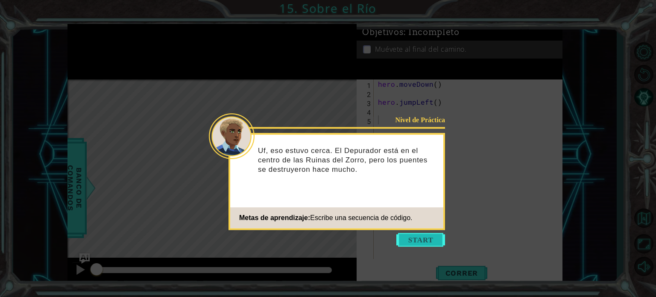
click at [419, 241] on button "Start" at bounding box center [420, 240] width 49 height 14
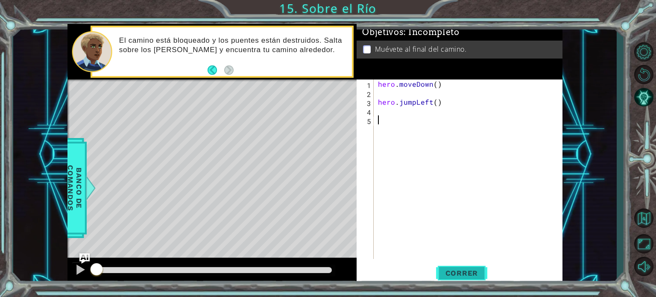
click at [460, 267] on button "Correr" at bounding box center [461, 273] width 51 height 21
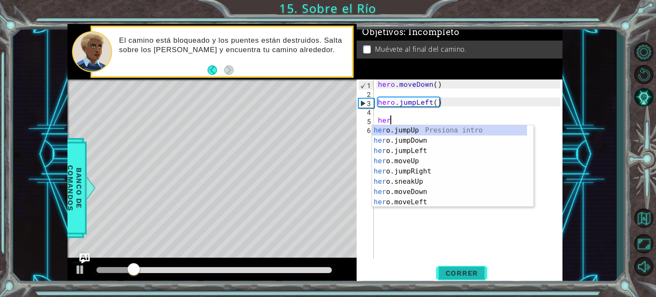
scroll to position [0, 0]
type textarea "hero"
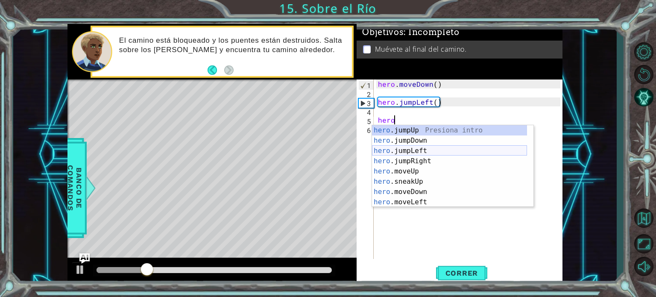
click at [420, 148] on div "hero .jumpUp Presiona intro hero .jumpDown Presiona intro hero .jumpLeft Presio…" at bounding box center [449, 176] width 155 height 103
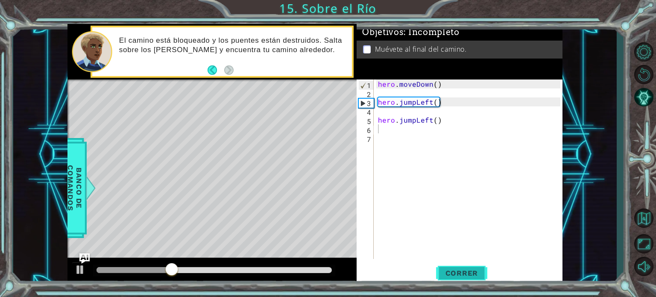
click at [443, 279] on button "Correr" at bounding box center [461, 273] width 51 height 21
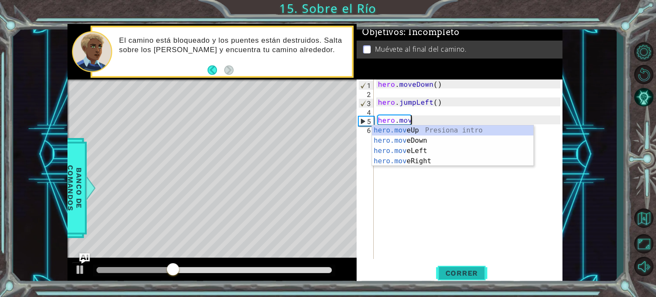
scroll to position [0, 2]
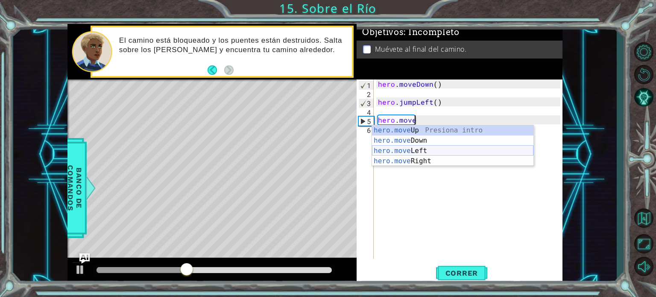
click at [429, 151] on div "hero.move Up Presiona intro hero.move Down Presiona intro hero.move Left Presio…" at bounding box center [453, 156] width 162 height 62
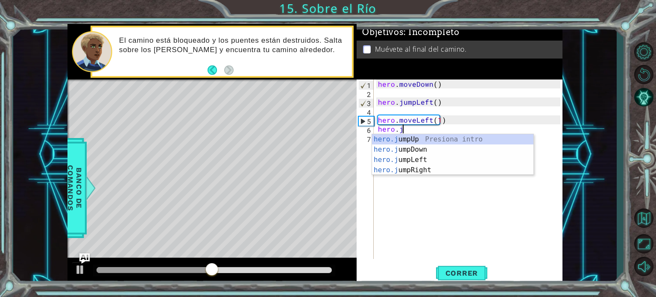
type textarea "hero.moveLeft(1)hero.ju"
click at [414, 147] on div "hero.ju mpUp Presiona intro hero.ju mpDown Presiona intro hero.ju mpLeft Presio…" at bounding box center [453, 165] width 162 height 62
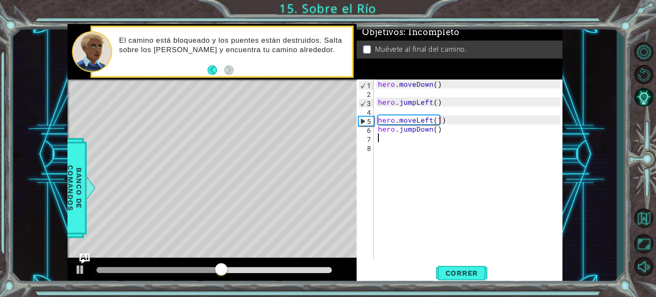
scroll to position [0, 0]
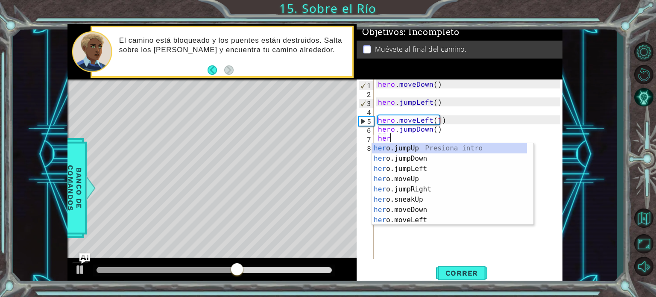
type textarea "hero"
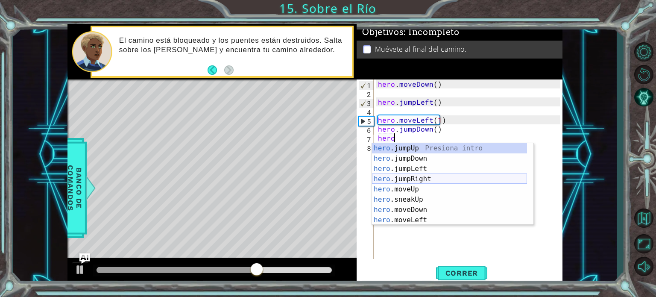
click at [444, 178] on div "hero .jumpUp Presiona intro hero .jumpDown Presiona intro hero .jumpLeft Presio…" at bounding box center [449, 194] width 155 height 103
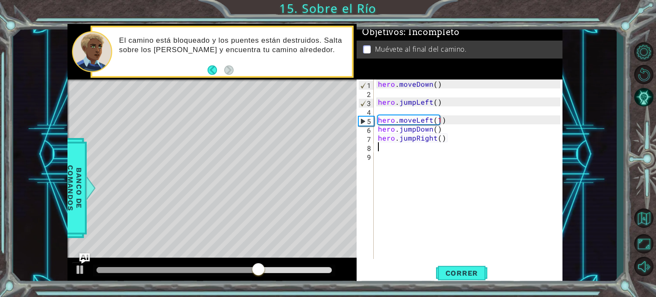
scroll to position [0, 0]
click at [465, 273] on span "Correr" at bounding box center [462, 273] width 50 height 9
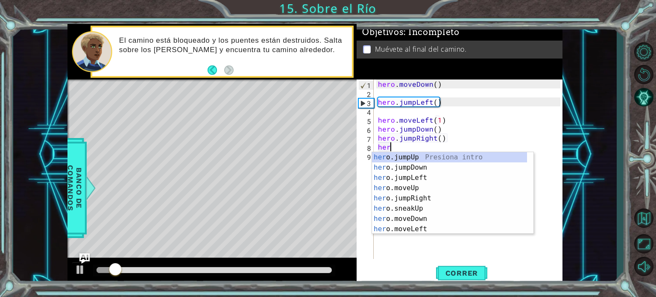
type textarea "h"
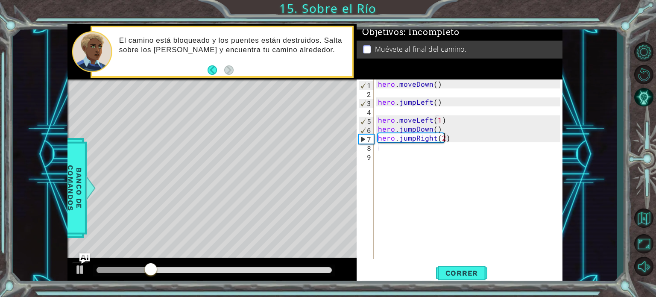
scroll to position [0, 5]
type textarea "hero.jumpRight(1)"
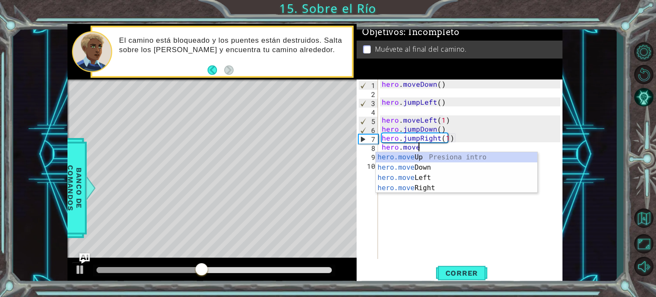
scroll to position [0, 2]
click at [406, 184] on div "hero.move Up Presiona intro hero.move Down Presiona intro hero.move Left Presio…" at bounding box center [457, 183] width 162 height 62
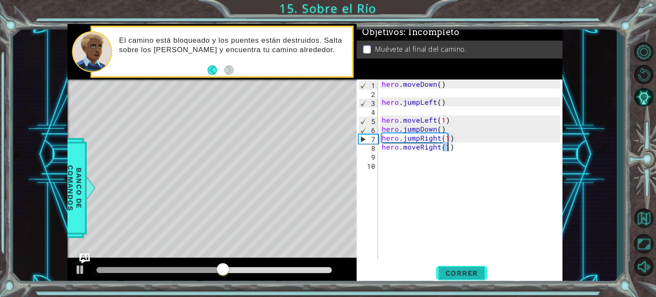
type textarea "hero.moveRight(1)"
click at [476, 274] on span "Correr" at bounding box center [462, 273] width 50 height 9
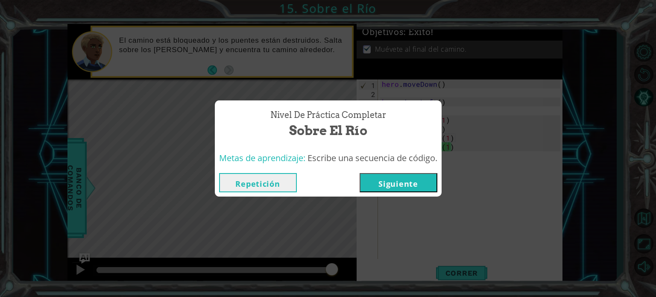
click at [411, 179] on button "Siguiente" at bounding box center [399, 182] width 78 height 19
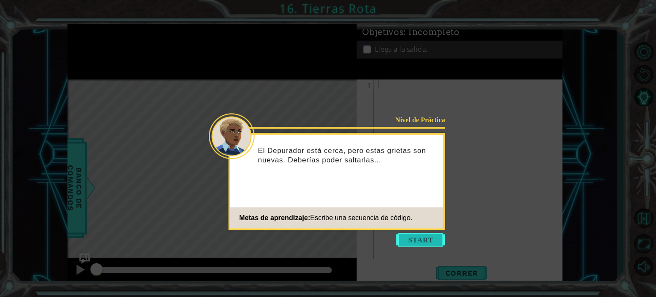
click at [417, 238] on button "Start" at bounding box center [420, 240] width 49 height 14
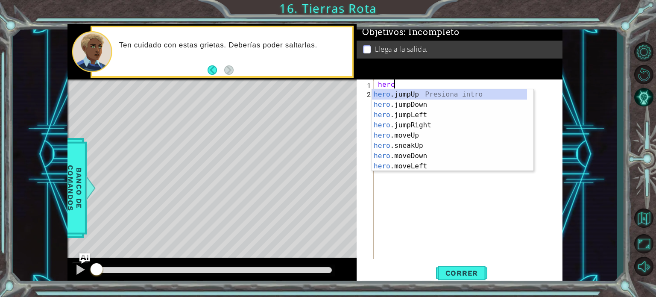
type textarea "hero."
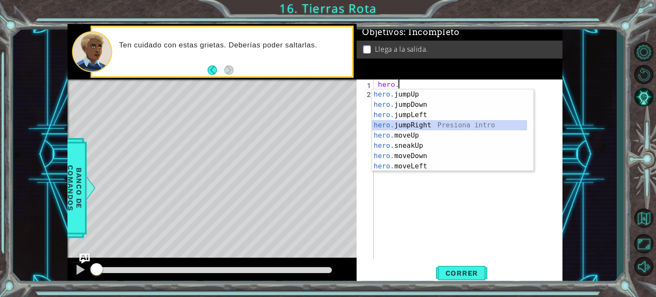
click at [404, 121] on div "hero. jumpUp Presiona intro hero. jumpDown Presiona intro hero. jumpLeft Presio…" at bounding box center [449, 140] width 155 height 103
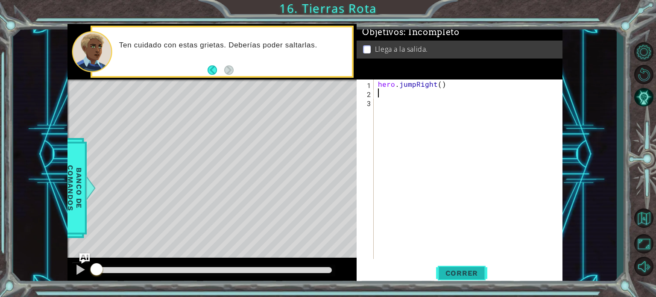
click at [464, 276] on span "Correr" at bounding box center [462, 273] width 50 height 9
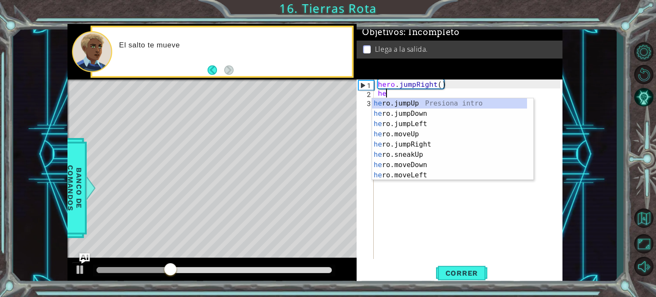
scroll to position [0, 0]
type textarea "hero"
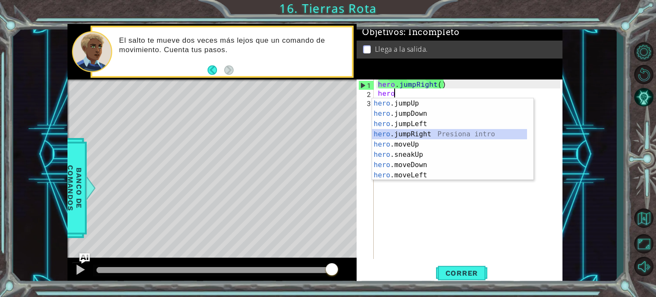
click at [444, 129] on div "hero .jumpUp Presiona intro hero .jumpDown Presiona intro hero .jumpLeft Presio…" at bounding box center [449, 149] width 155 height 103
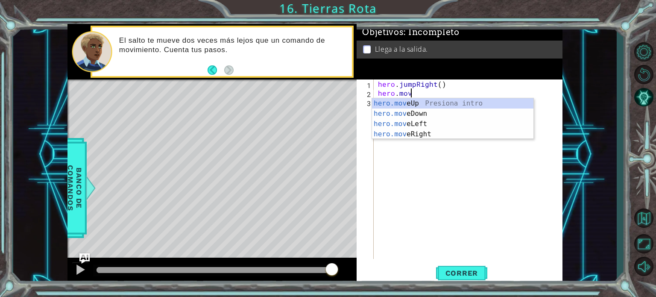
scroll to position [0, 2]
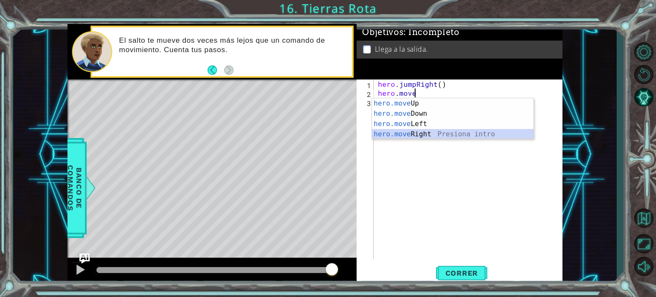
click at [432, 131] on div "hero.move Up Presiona intro hero.move Down Presiona intro hero.move Left Presio…" at bounding box center [453, 129] width 162 height 62
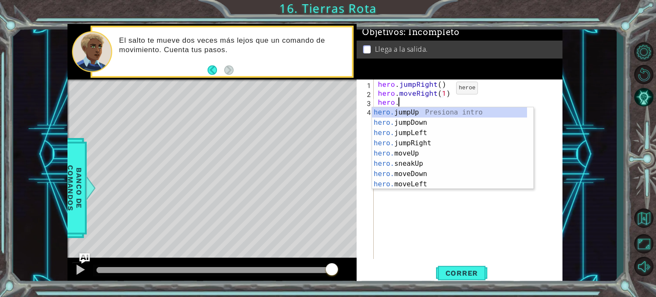
scroll to position [0, 2]
type textarea "hero.ju"
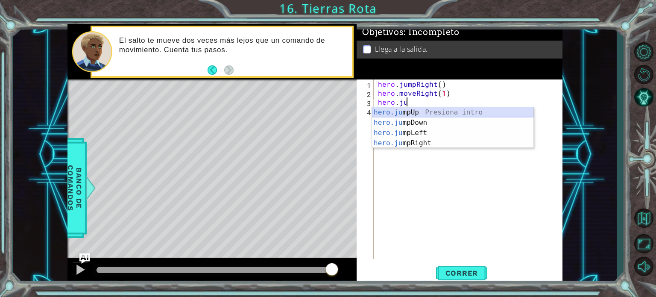
click at [426, 109] on div "hero.ju mpUp Presiona intro hero.ju mpDown Presiona intro hero.ju mpLeft Presio…" at bounding box center [453, 138] width 162 height 62
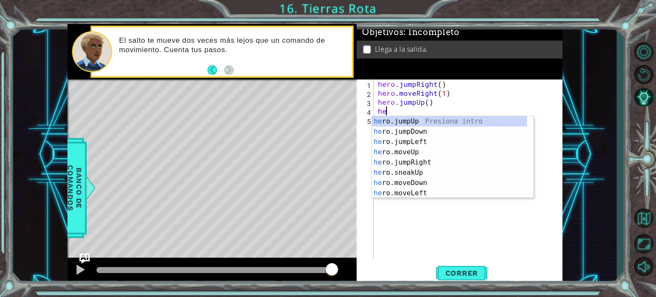
scroll to position [0, 0]
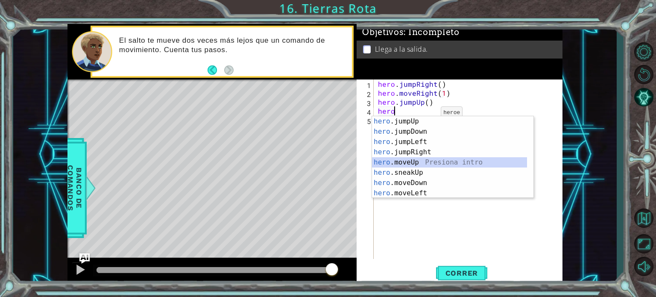
click at [417, 160] on div "hero .jumpUp Presiona intro hero .jumpDown Presiona intro hero .jumpLeft Presio…" at bounding box center [449, 167] width 155 height 103
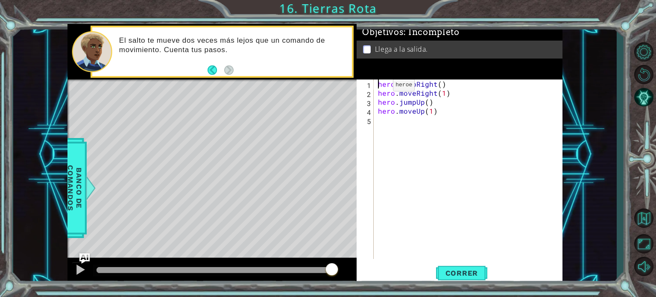
click at [379, 87] on div "hero . jumpRight ( ) hero . moveRight ( 1 ) hero . jumpUp ( ) hero . moveUp ( 1…" at bounding box center [470, 177] width 188 height 197
type textarea "hero.jumpRight()"
click at [379, 87] on div "hero . jumpRight ( ) hero . moveRight ( 1 ) hero . jumpUp ( ) hero . moveUp ( 1…" at bounding box center [470, 177] width 188 height 197
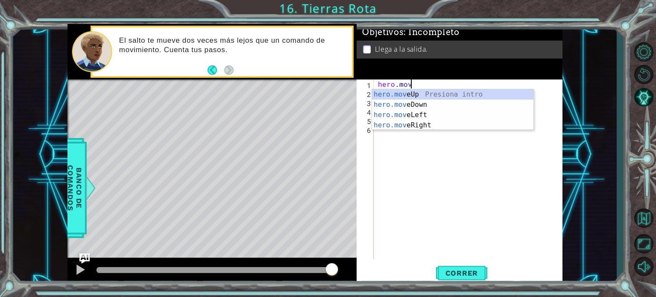
scroll to position [0, 2]
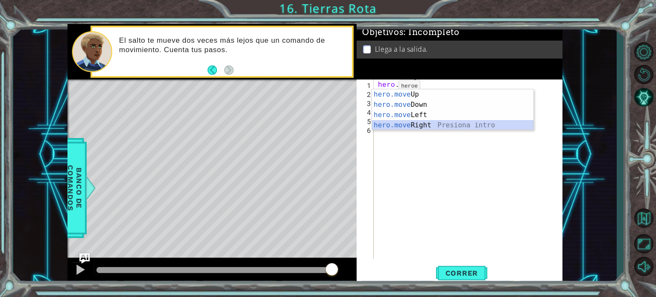
click at [396, 120] on div "hero.move Up Presiona intro hero.move Down Presiona intro hero.move Left Presio…" at bounding box center [453, 120] width 162 height 62
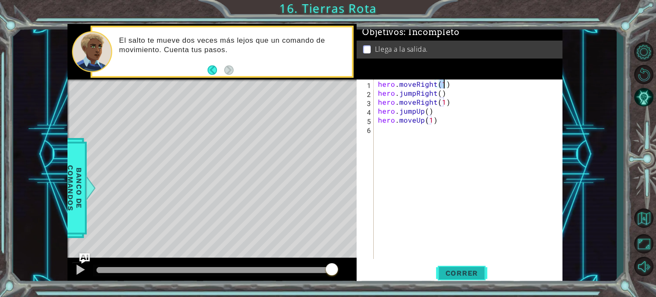
type textarea "hero.moveRight(1)"
click at [463, 277] on button "Correr" at bounding box center [461, 273] width 51 height 21
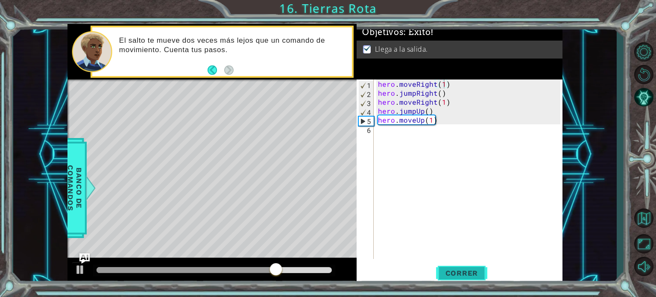
click at [463, 277] on button "Correr" at bounding box center [461, 273] width 51 height 21
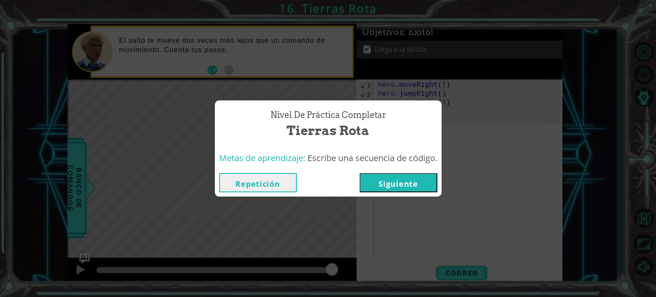
click at [408, 182] on button "Siguiente" at bounding box center [399, 182] width 78 height 19
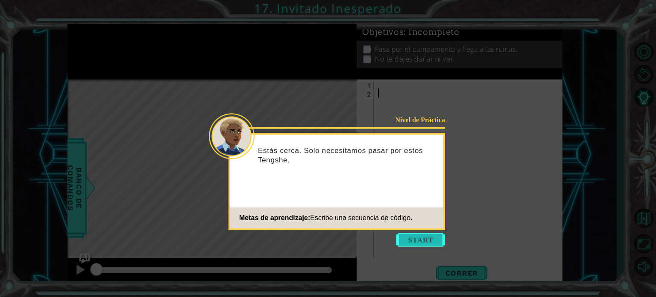
click at [426, 241] on button "Start" at bounding box center [420, 240] width 49 height 14
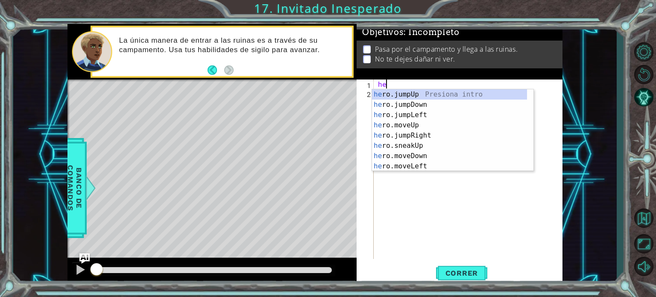
type textarea "hero"
click at [430, 126] on div "hero .jumpUp Presiona intro hero .jumpDown Presiona intro hero .jumpLeft Presio…" at bounding box center [449, 140] width 155 height 103
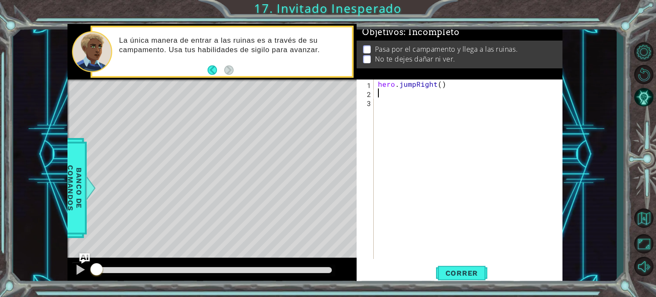
scroll to position [0, 0]
click at [456, 275] on span "Correr" at bounding box center [462, 273] width 50 height 9
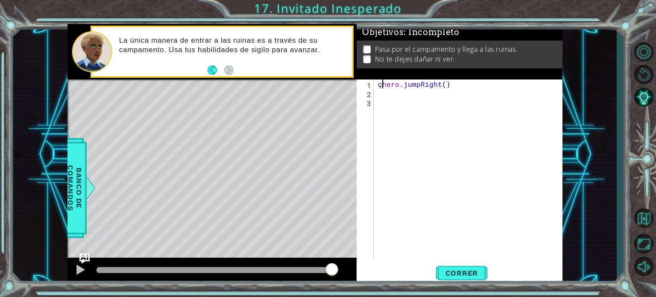
type textarea "hero.jumpRight()"
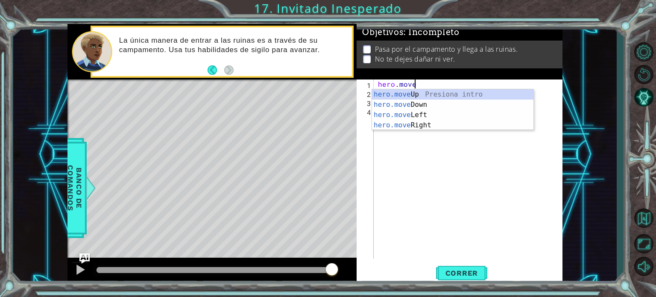
scroll to position [0, 2]
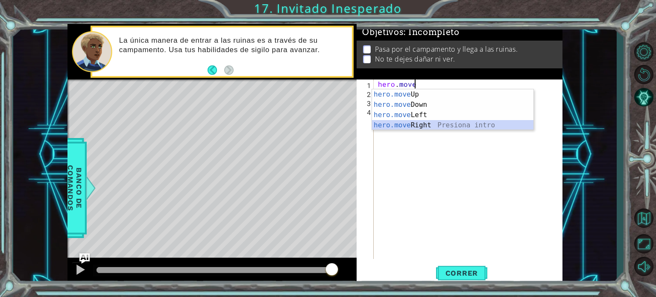
click at [420, 125] on div "hero.move Up Presiona intro hero.move Down Presiona intro hero.move Left Presio…" at bounding box center [453, 120] width 162 height 62
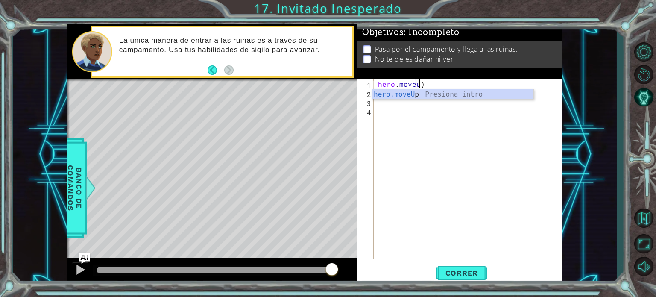
scroll to position [0, 3]
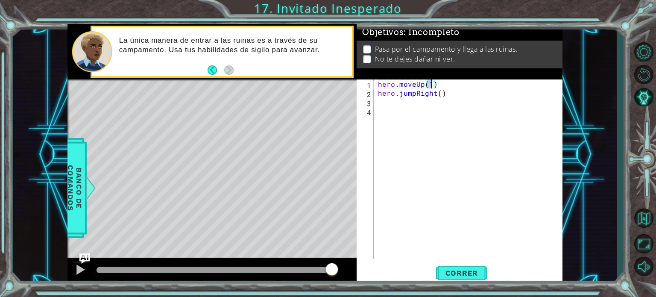
type textarea "hero.jumpRight()"
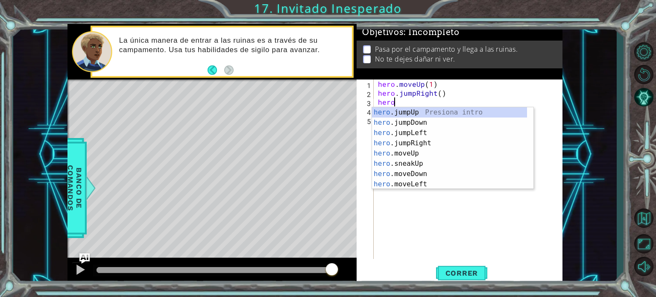
scroll to position [0, 0]
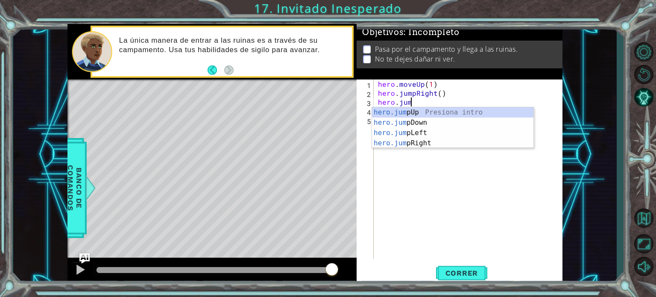
type textarea "hero.jump"
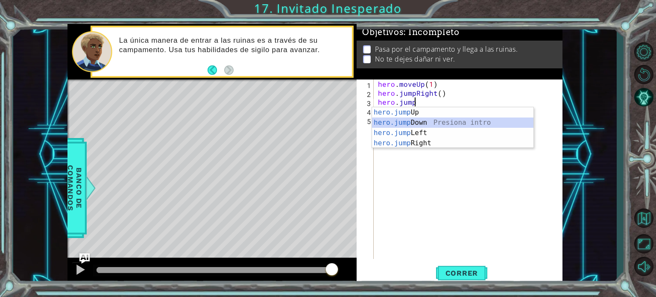
click at [426, 123] on div "hero.jump Up Presiona intro hero.jump Down Presiona intro hero.jump Left Presio…" at bounding box center [453, 138] width 162 height 62
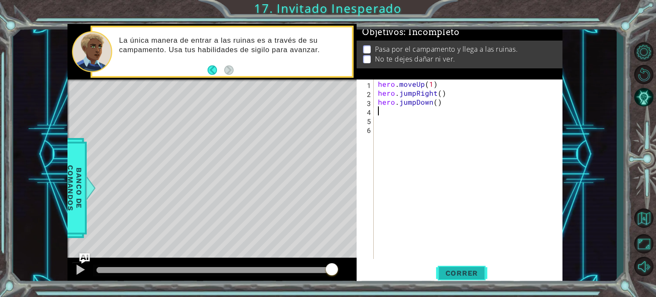
click at [469, 268] on button "Correr" at bounding box center [461, 273] width 51 height 21
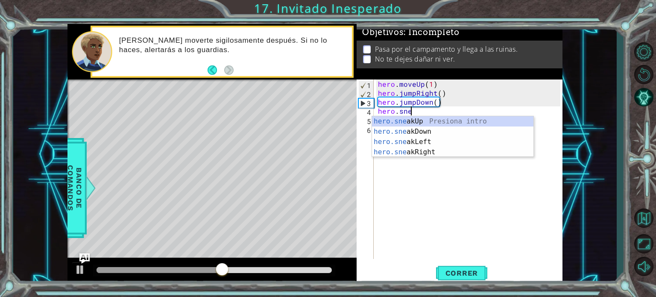
scroll to position [0, 3]
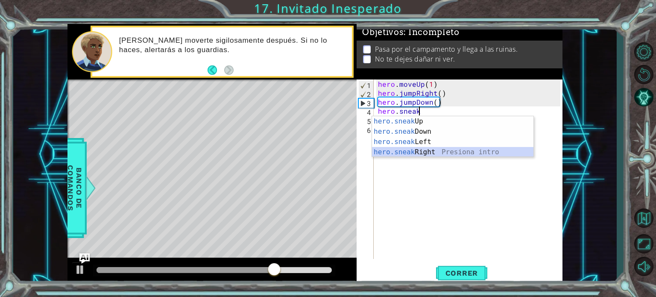
click at [438, 149] on div "hero.sneak Up Presiona intro hero.sneak Down Presiona intro hero.sneak Left Pre…" at bounding box center [453, 147] width 162 height 62
type textarea "hero.sneakRight(1)"
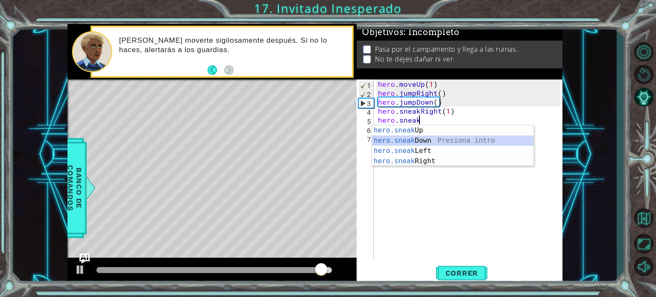
click at [434, 141] on div "hero.sneak Up Presiona intro hero.sneak Down Presiona intro hero.sneak Left Pre…" at bounding box center [453, 156] width 162 height 62
type textarea "hero.sneakDown(1)"
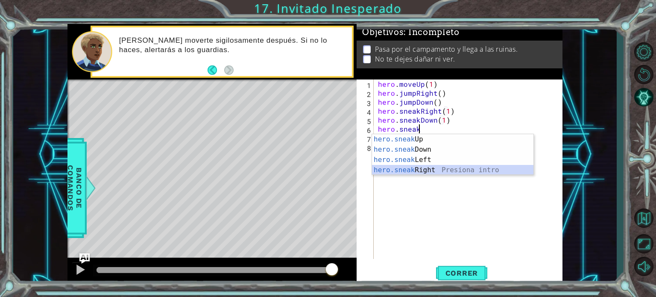
click at [436, 168] on div "hero.sneak Up Presiona intro hero.sneak Down Presiona intro hero.sneak Left Pre…" at bounding box center [453, 165] width 162 height 62
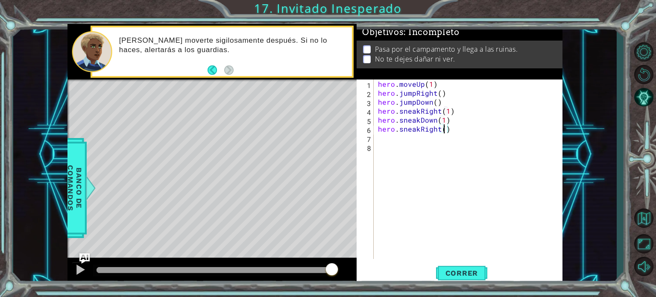
type textarea "hero.sneakRight(2)"
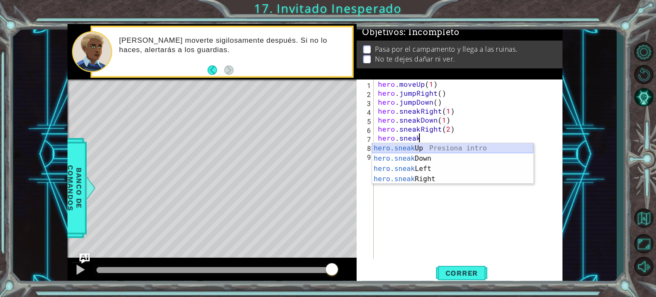
click at [427, 146] on div "hero.sneak Up Presiona intro hero.sneak Down Presiona intro hero.sneak Left Pre…" at bounding box center [453, 174] width 162 height 62
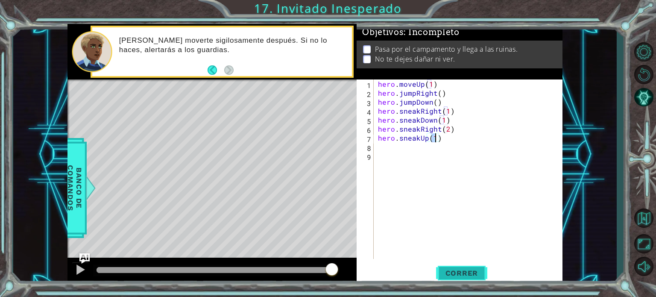
type textarea "hero.sneakUp(1)"
click at [464, 276] on span "Correr" at bounding box center [462, 273] width 50 height 9
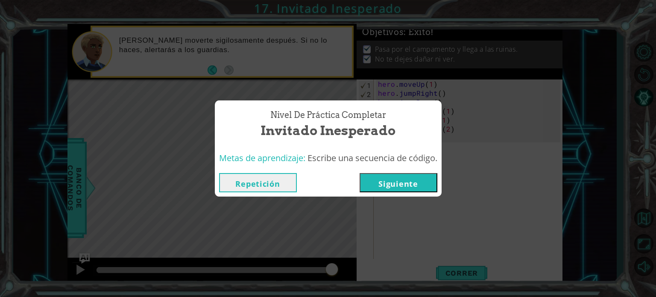
click at [403, 193] on div "Repetición [GEOGRAPHIC_DATA]" at bounding box center [328, 183] width 227 height 28
click at [405, 189] on button "Siguiente" at bounding box center [399, 182] width 78 height 19
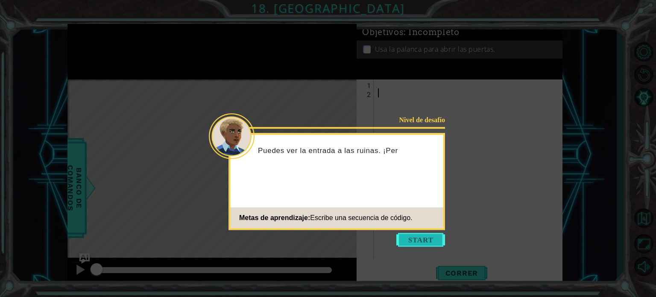
click at [429, 244] on button "Start" at bounding box center [420, 240] width 49 height 14
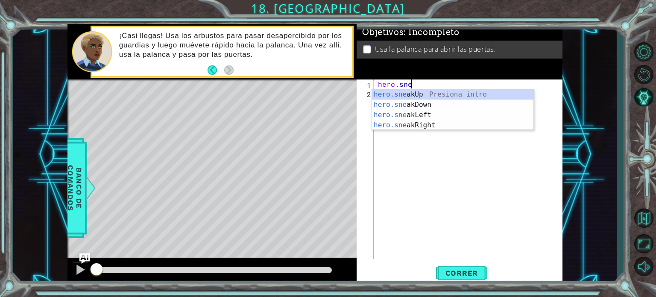
scroll to position [0, 3]
click at [423, 122] on div "hero.sneak Up Presiona intro hero.sneak Down Presiona intro hero.sneak Left Pre…" at bounding box center [453, 120] width 162 height 62
type textarea "hero.sneakRight(1)"
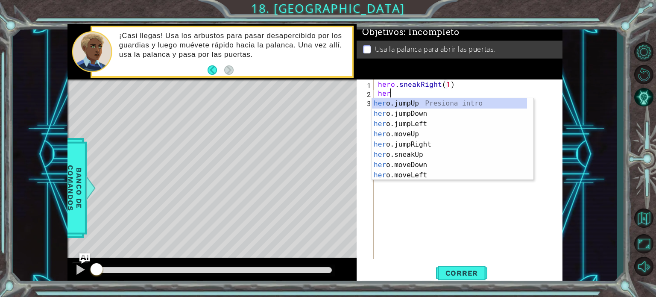
scroll to position [0, 0]
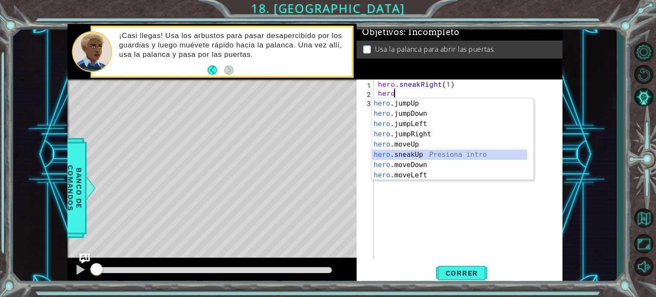
click at [411, 150] on div "hero .jumpUp Presiona intro hero .jumpDown Presiona intro hero .jumpLeft Presio…" at bounding box center [449, 149] width 155 height 103
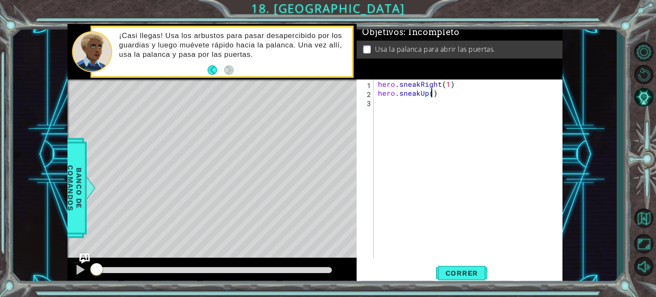
type textarea "hero.sneakUp(2)"
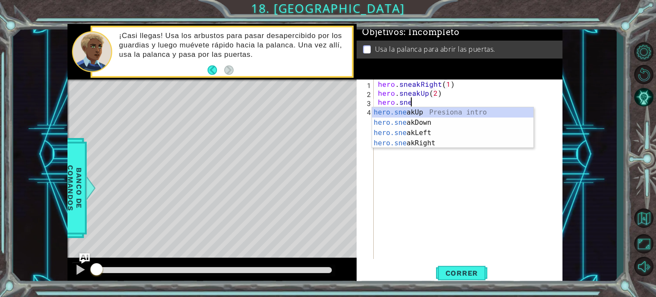
scroll to position [0, 3]
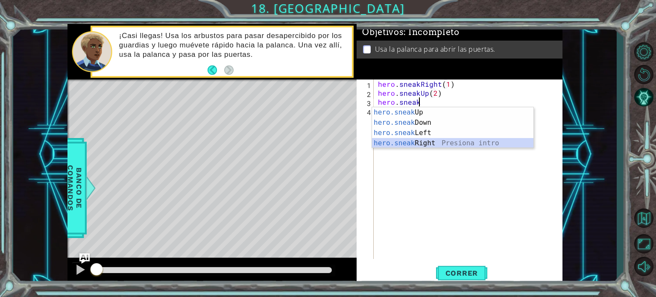
click at [422, 140] on div "hero.sneak Up Presiona intro hero.sneak Down Presiona intro hero.sneak Left Pre…" at bounding box center [453, 138] width 162 height 62
type textarea "hero.sneakRight(1)"
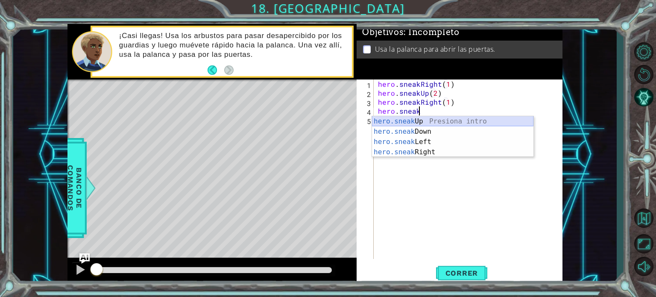
click at [438, 123] on div "hero.sneak Up Presiona intro hero.sneak Down Presiona intro hero.sneak Left Pre…" at bounding box center [453, 147] width 162 height 62
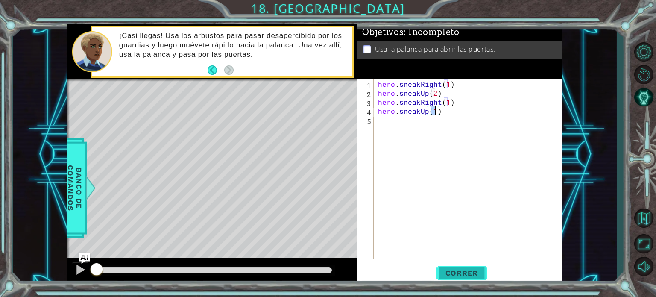
type textarea "hero.sneakUp(1)"
click at [467, 273] on span "Correr" at bounding box center [462, 273] width 50 height 9
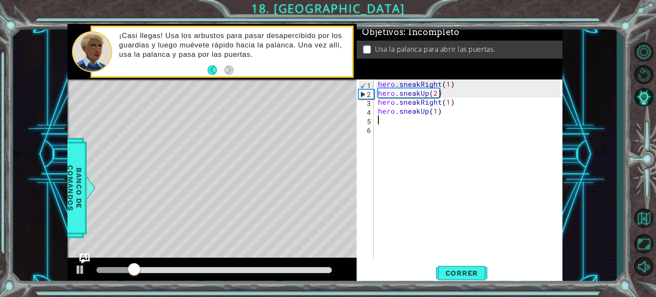
scroll to position [0, 0]
type textarea "j"
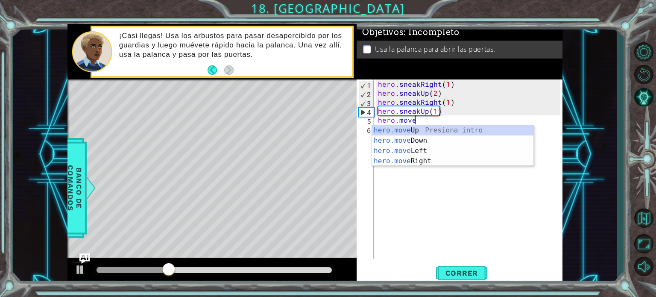
scroll to position [0, 2]
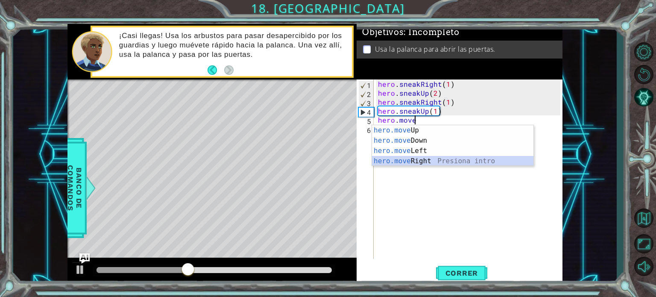
click at [423, 158] on div "hero.move Up Presiona intro hero.move Down Presiona intro hero.move Left Presio…" at bounding box center [453, 156] width 162 height 62
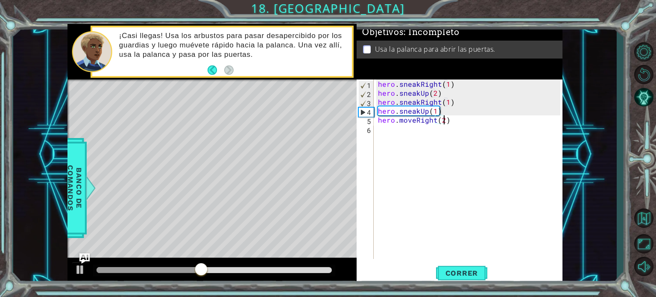
scroll to position [0, 5]
type textarea "hero.moveRight(2)"
click at [471, 274] on span "Correr" at bounding box center [462, 273] width 50 height 9
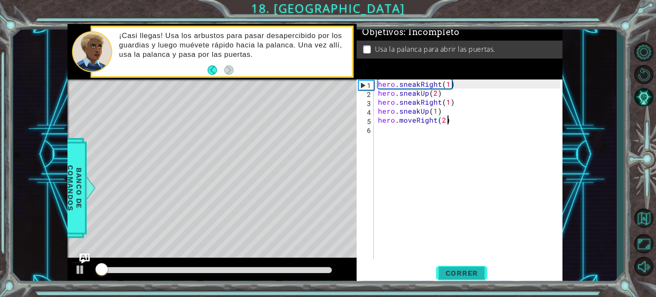
scroll to position [0, 0]
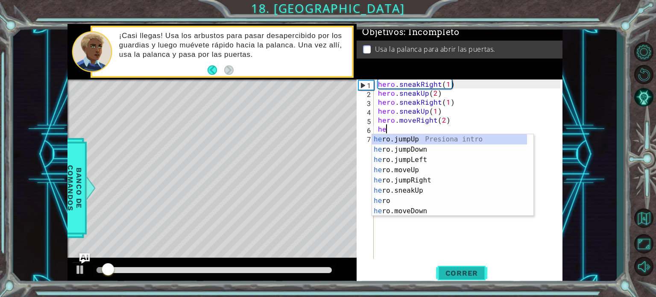
type textarea "hero"
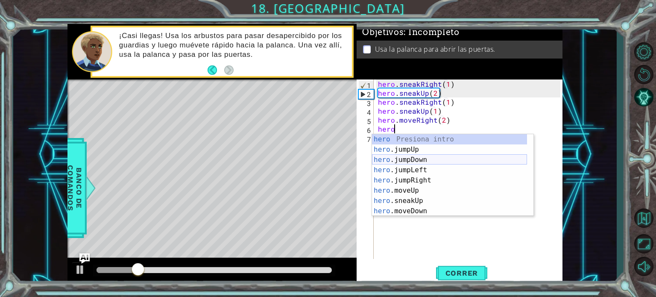
click at [438, 159] on div "hero Presiona intro hero .jumpUp Presiona intro hero .jumpDown Presiona intro h…" at bounding box center [449, 185] width 155 height 103
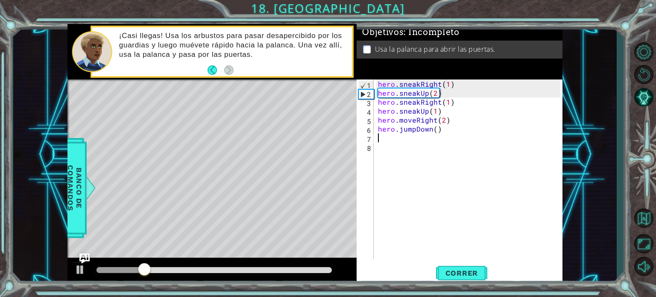
type textarea "h"
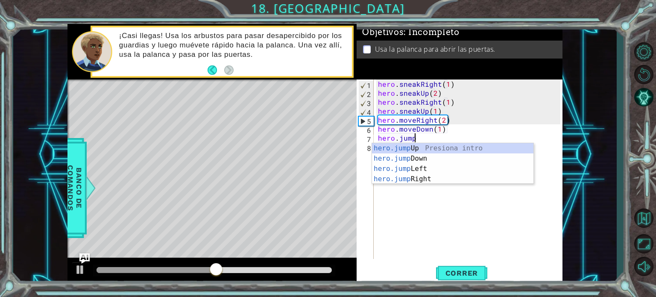
type textarea "hero.jumpdo"
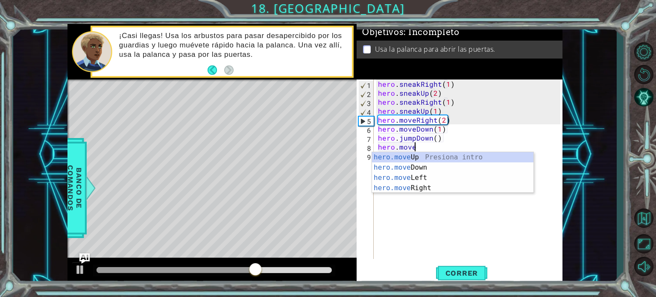
scroll to position [0, 2]
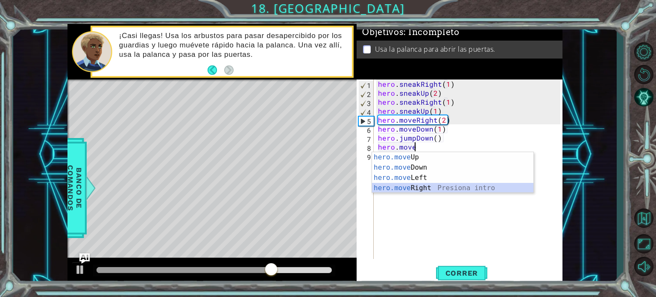
click at [429, 184] on div "hero.move Up Presiona intro hero.move Down Presiona intro hero.move Left Presio…" at bounding box center [453, 183] width 162 height 62
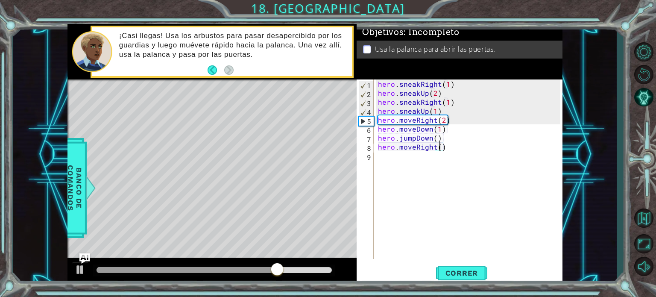
scroll to position [0, 5]
type textarea "hero.moveRight(2)"
click at [465, 272] on span "Correr" at bounding box center [462, 273] width 50 height 9
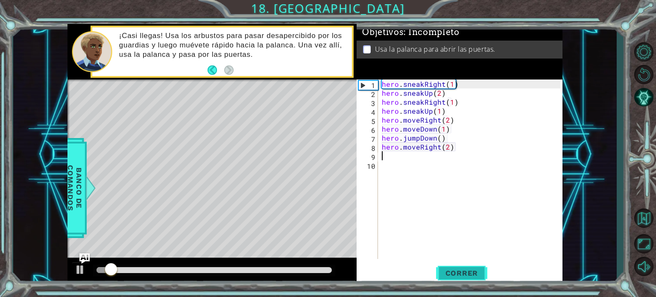
scroll to position [0, 0]
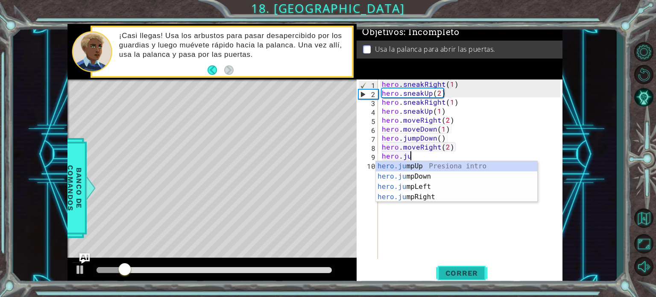
type textarea "hero.jump"
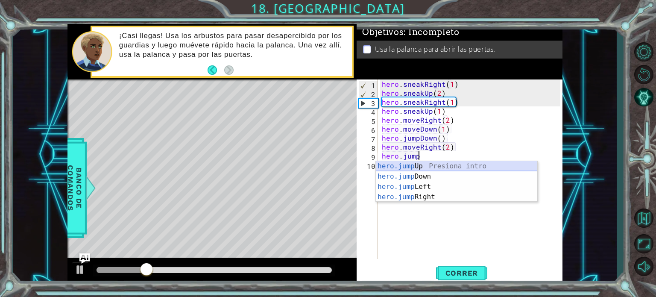
click at [430, 165] on div "hero.jump Up Presiona intro hero.jump Down Presiona intro hero.jump Left Presio…" at bounding box center [457, 192] width 162 height 62
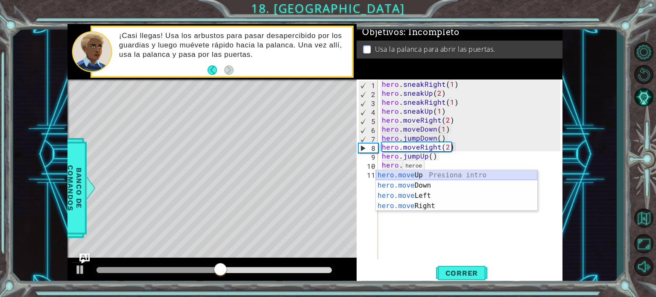
click at [388, 179] on div "hero.move Up Presiona intro hero.move Down Presiona intro hero.move Left Presio…" at bounding box center [457, 201] width 162 height 62
type textarea "hero.moveUp(1)"
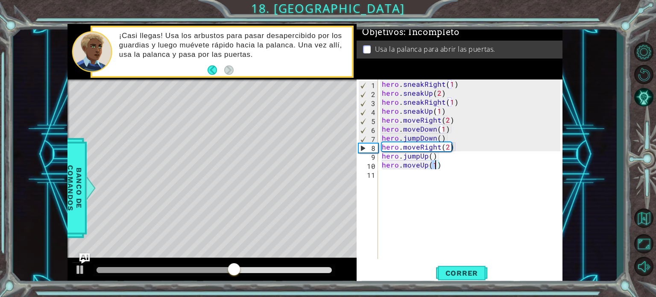
click at [422, 194] on div "hero . sneakRight ( 1 ) hero . sneakUp ( 2 ) hero . sneakRight ( 1 ) hero . sne…" at bounding box center [472, 177] width 185 height 197
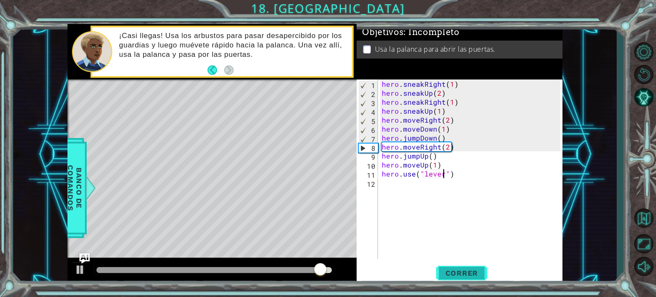
type textarea "hero.use("lever")"
click at [452, 276] on span "Correr" at bounding box center [462, 273] width 50 height 9
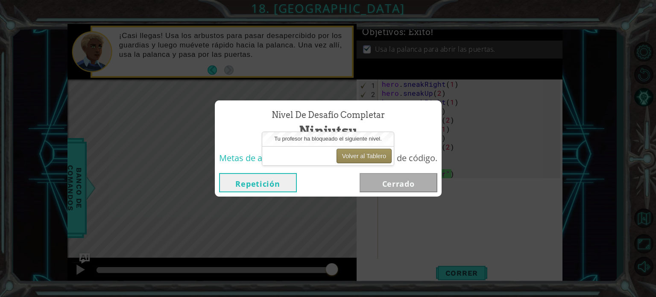
click at [366, 149] on button "Volver al Tablero" at bounding box center [364, 156] width 55 height 15
click at [368, 156] on button "Volver al Tablero" at bounding box center [364, 156] width 55 height 15
click at [354, 162] on button "Volver al Tablero" at bounding box center [364, 156] width 55 height 15
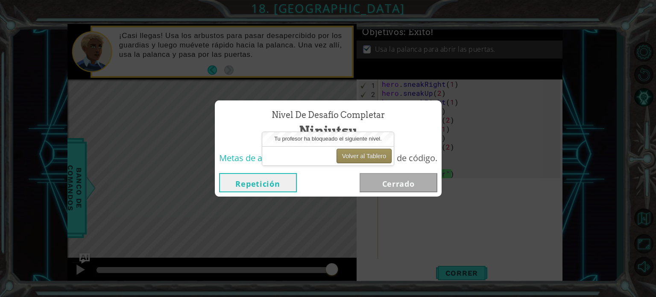
click at [354, 162] on button "Volver al Tablero" at bounding box center [364, 156] width 55 height 15
click at [355, 160] on button "Volver al Tablero" at bounding box center [364, 156] width 55 height 15
click at [457, 196] on div "Nivel de desafío Completar Ninjutsu Metas de aprendizaje: Escribe una secuencia…" at bounding box center [328, 148] width 656 height 297
click at [366, 152] on button "Volver al Tablero" at bounding box center [364, 156] width 55 height 15
click at [601, 97] on div "Nivel de desafío Completar Ninjutsu Metas de aprendizaje: Escribe una secuencia…" at bounding box center [328, 148] width 656 height 297
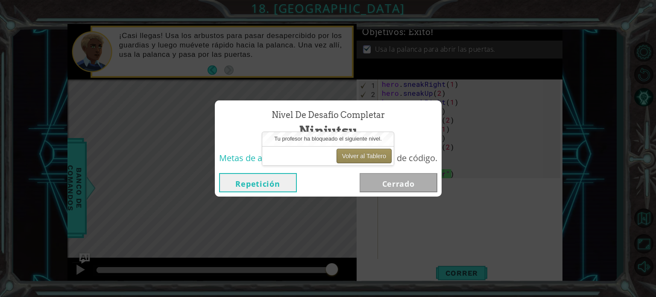
click at [380, 157] on button "Volver al Tablero" at bounding box center [364, 156] width 55 height 15
